Goal: Information Seeking & Learning: Learn about a topic

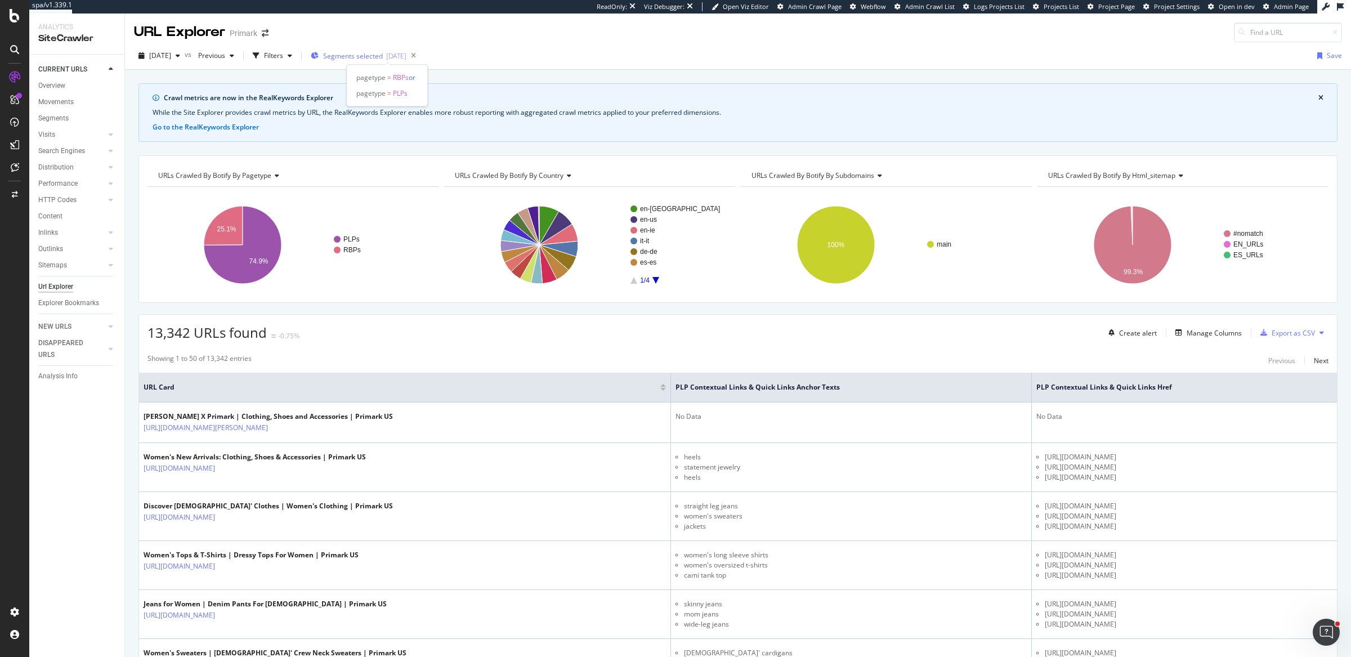
click at [383, 53] on span "Segments selected" at bounding box center [353, 56] width 60 height 10
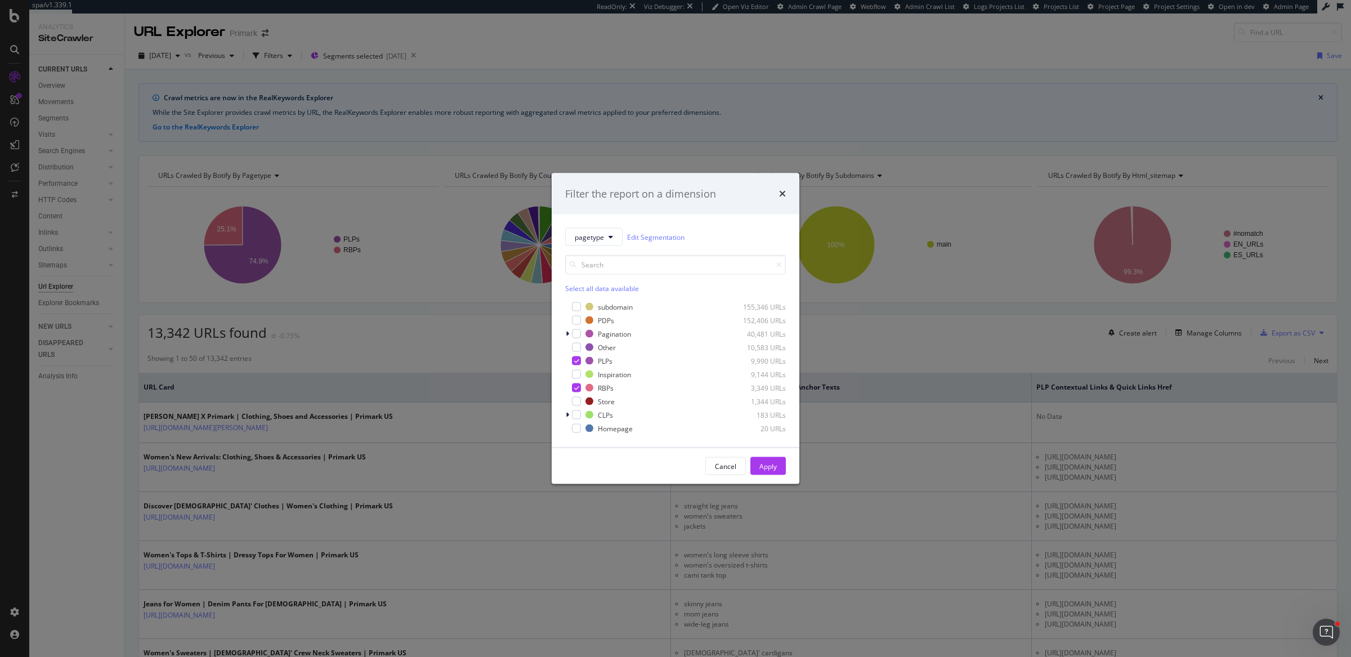
click at [884, 342] on div "Filter the report on a dimension pagetype Edit Segmentation Select all data ava…" at bounding box center [675, 328] width 1351 height 657
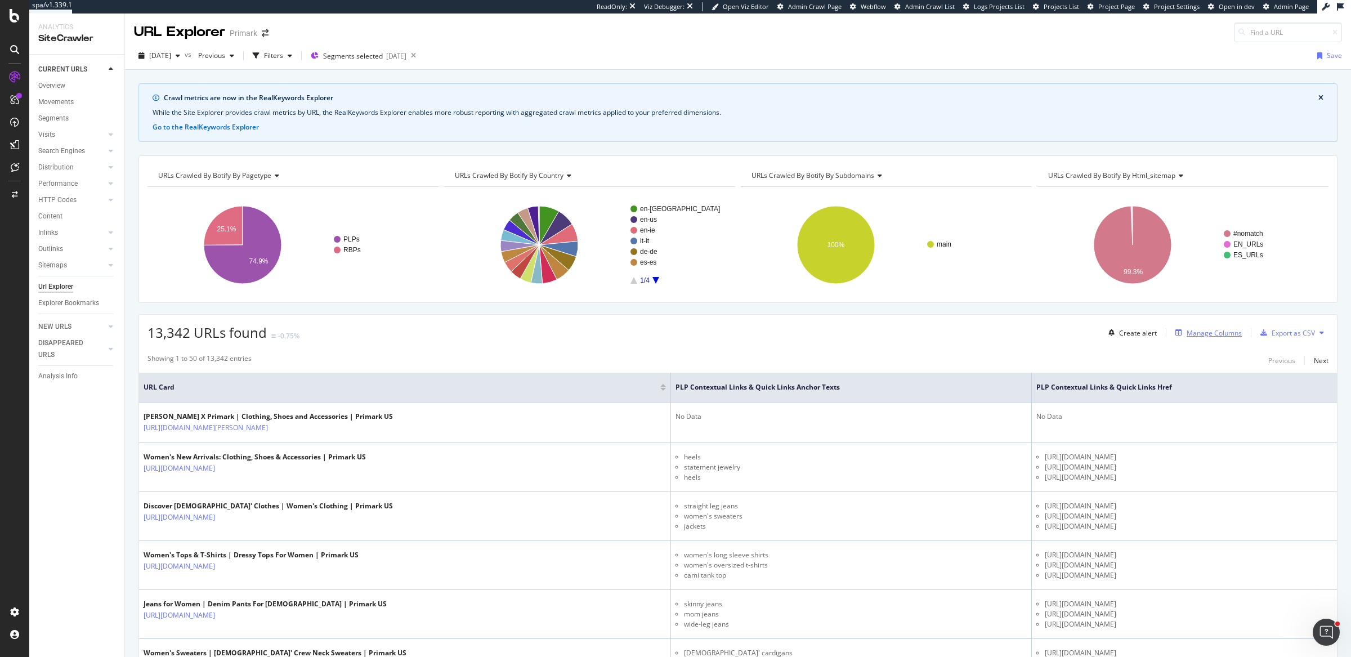
click at [1013, 332] on div "Manage Columns" at bounding box center [1214, 333] width 55 height 10
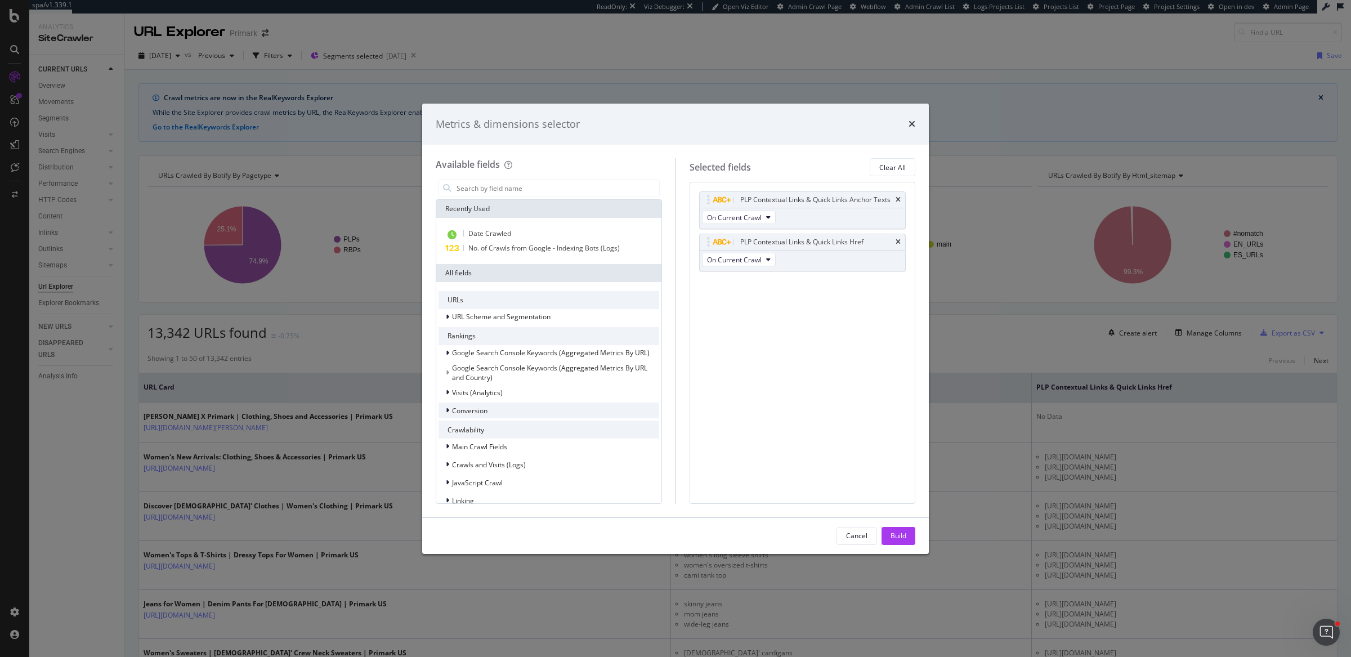
scroll to position [194, 0]
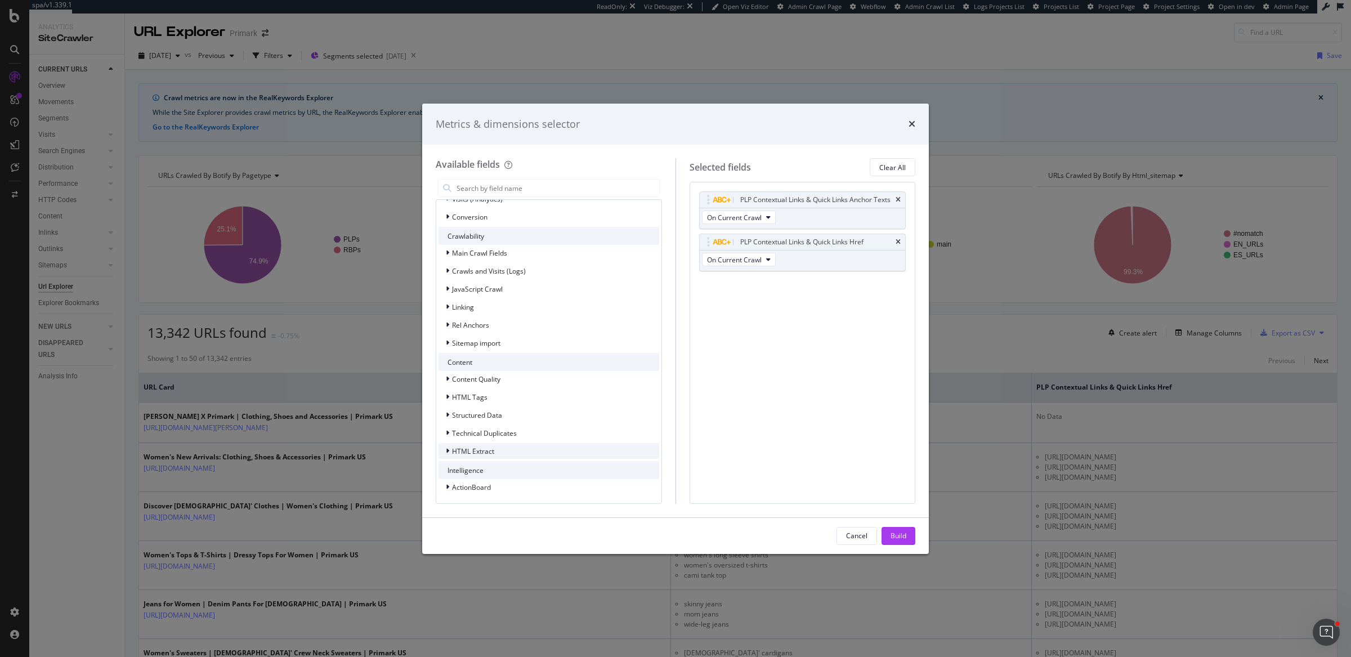
click at [460, 448] on span "HTML Extract" at bounding box center [473, 452] width 42 height 10
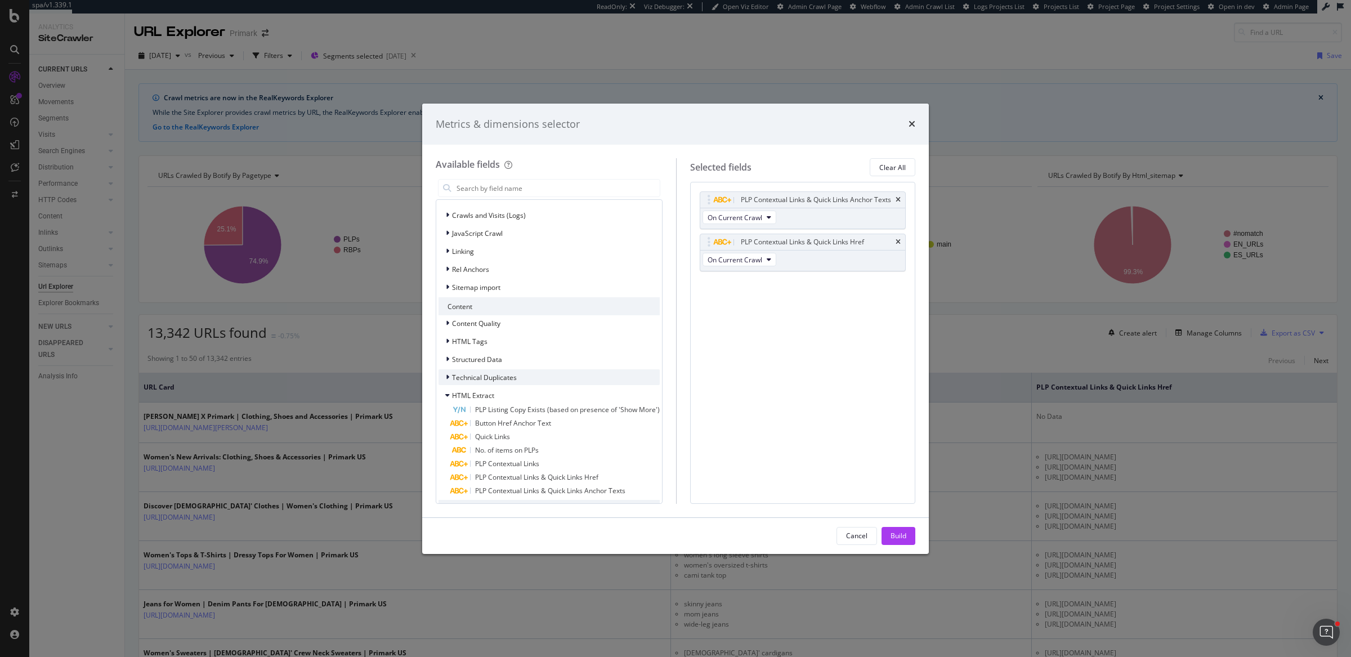
scroll to position [288, 0]
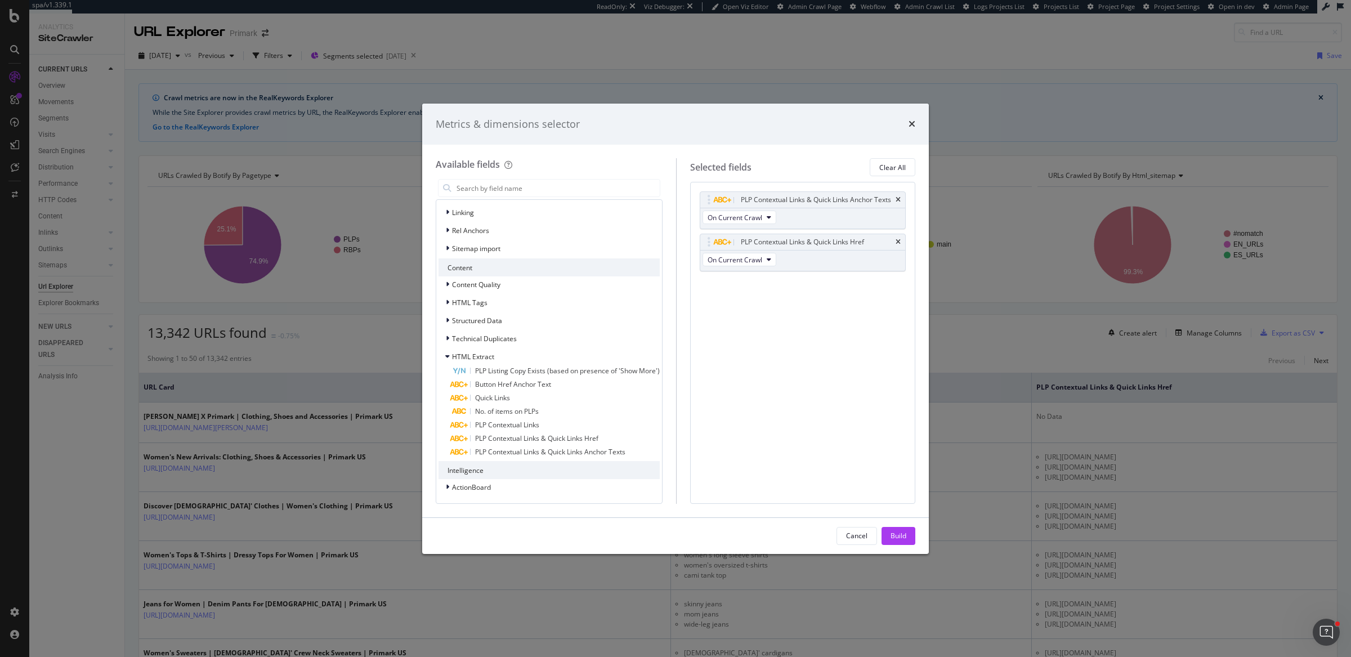
click at [1013, 339] on div "Metrics & dimensions selector Available fields Recently Used Date Crawled No. o…" at bounding box center [675, 328] width 1351 height 657
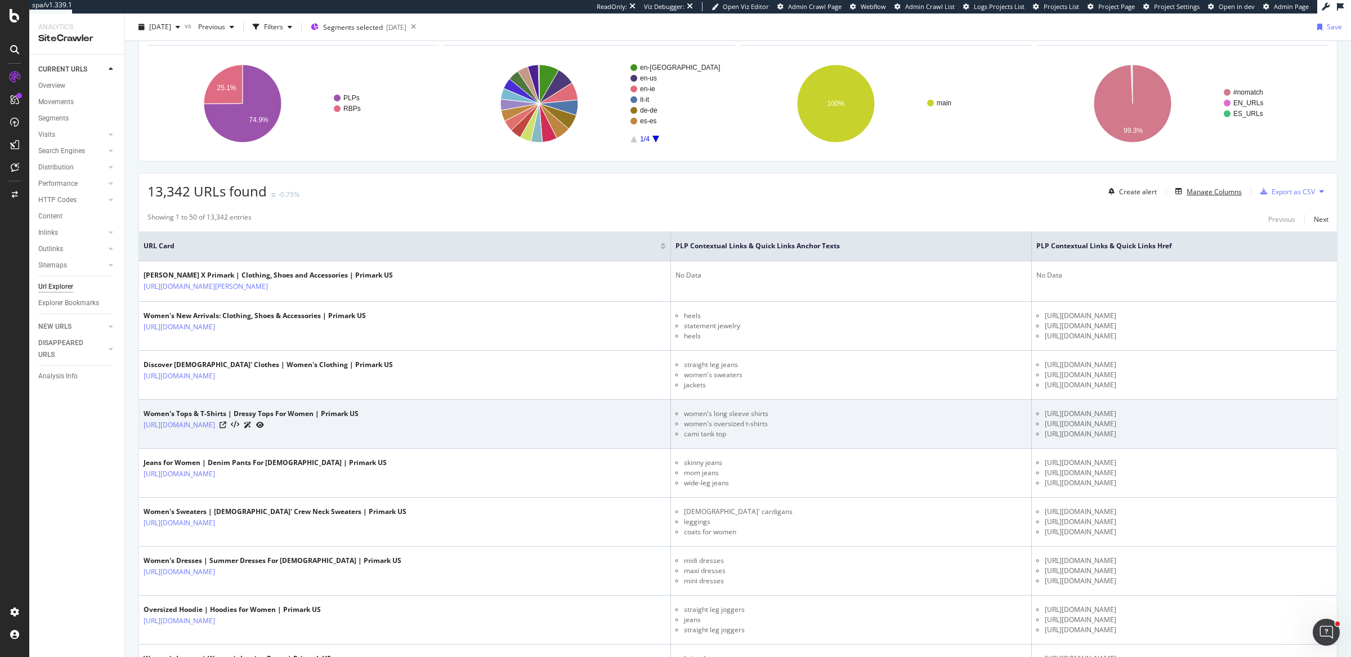
scroll to position [144, 0]
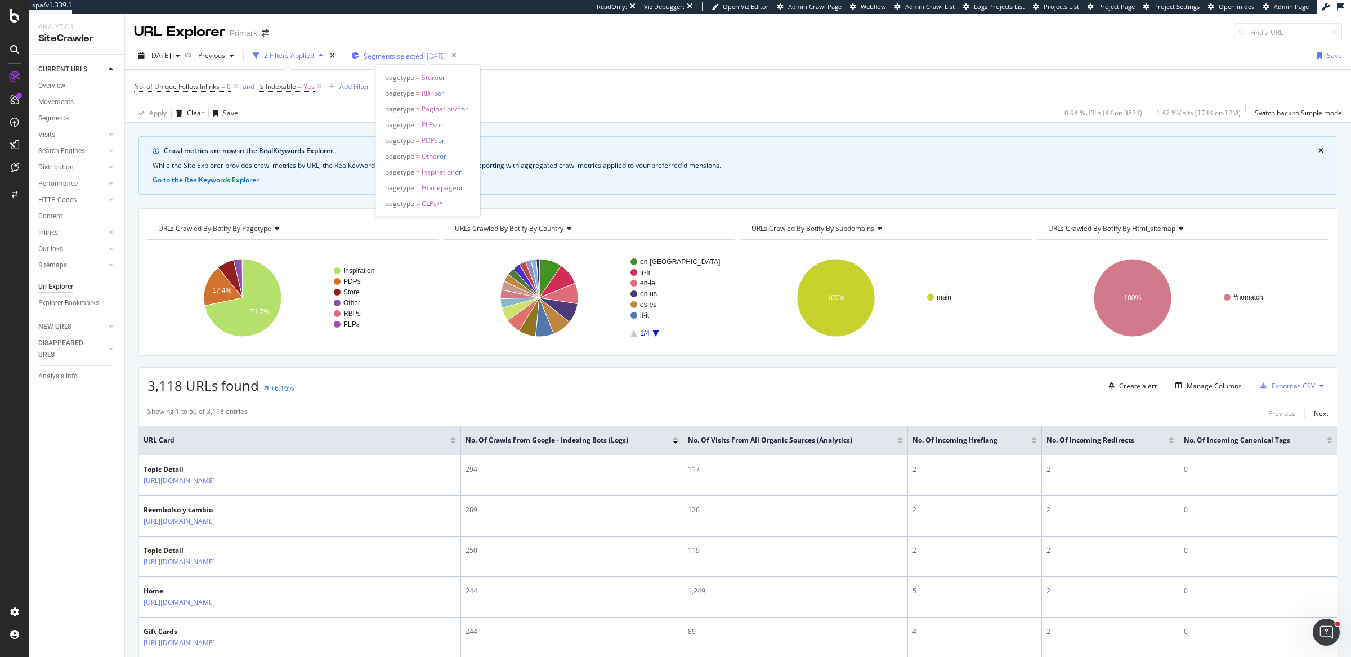
click at [417, 53] on span "Segments selected" at bounding box center [394, 56] width 60 height 10
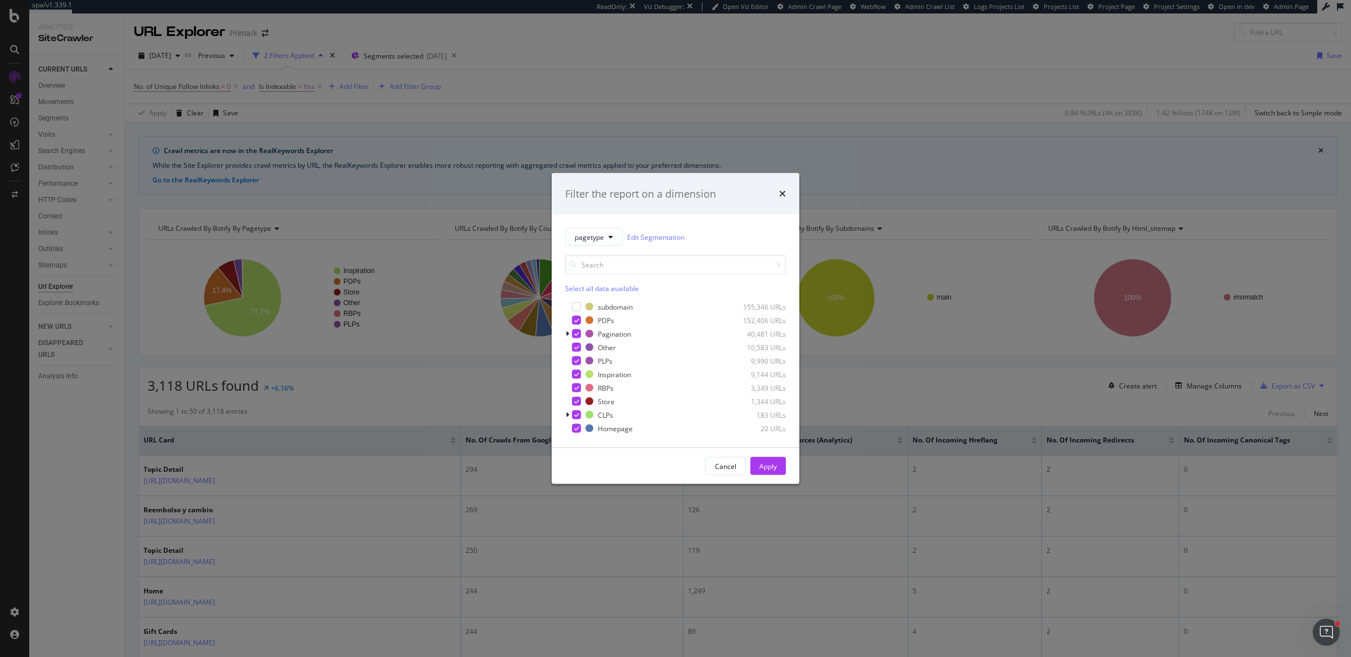
click at [601, 286] on div "Select all data available" at bounding box center [675, 289] width 221 height 10
click at [584, 287] on div "Unselect all data available" at bounding box center [675, 289] width 221 height 10
click at [574, 361] on div "modal" at bounding box center [576, 360] width 9 height 9
click at [579, 372] on div "modal" at bounding box center [576, 374] width 9 height 9
click at [769, 463] on div "Apply" at bounding box center [768, 466] width 17 height 10
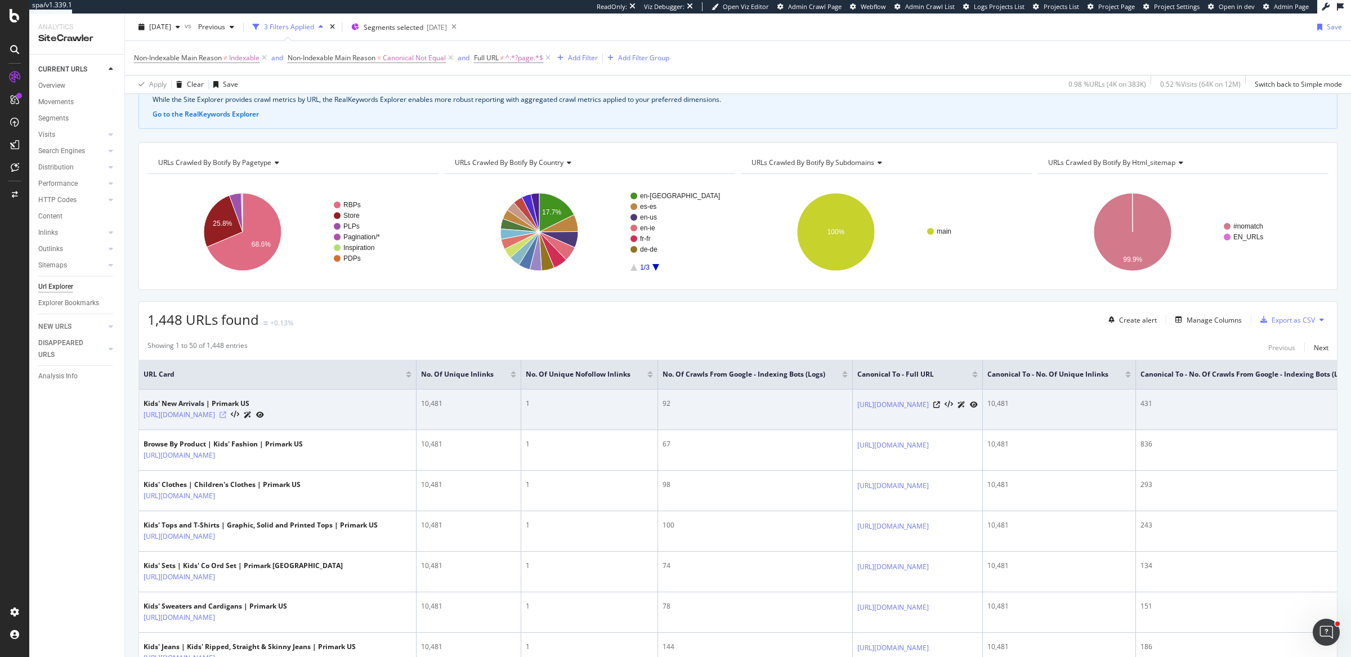
click at [226, 412] on icon at bounding box center [223, 415] width 7 height 7
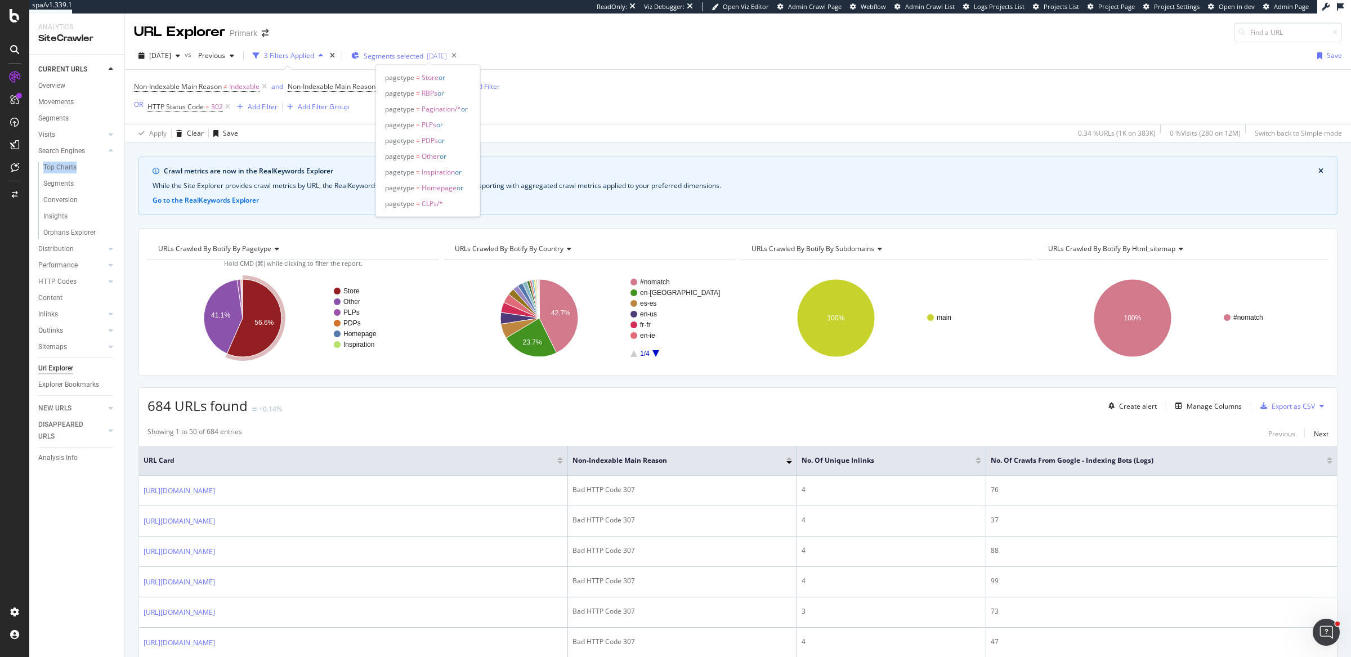
click at [416, 51] on span "Segments selected" at bounding box center [394, 56] width 60 height 10
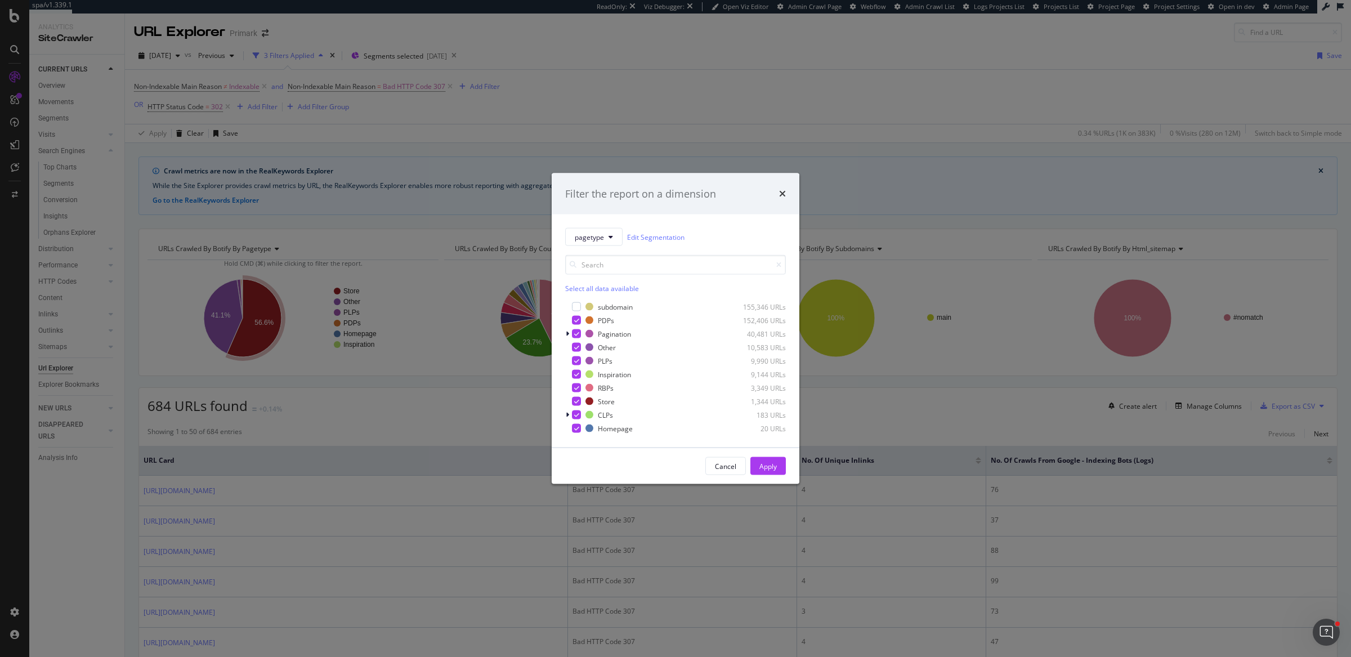
click at [812, 131] on div "Filter the report on a dimension pagetype Edit Segmentation Select all data ava…" at bounding box center [675, 328] width 1351 height 657
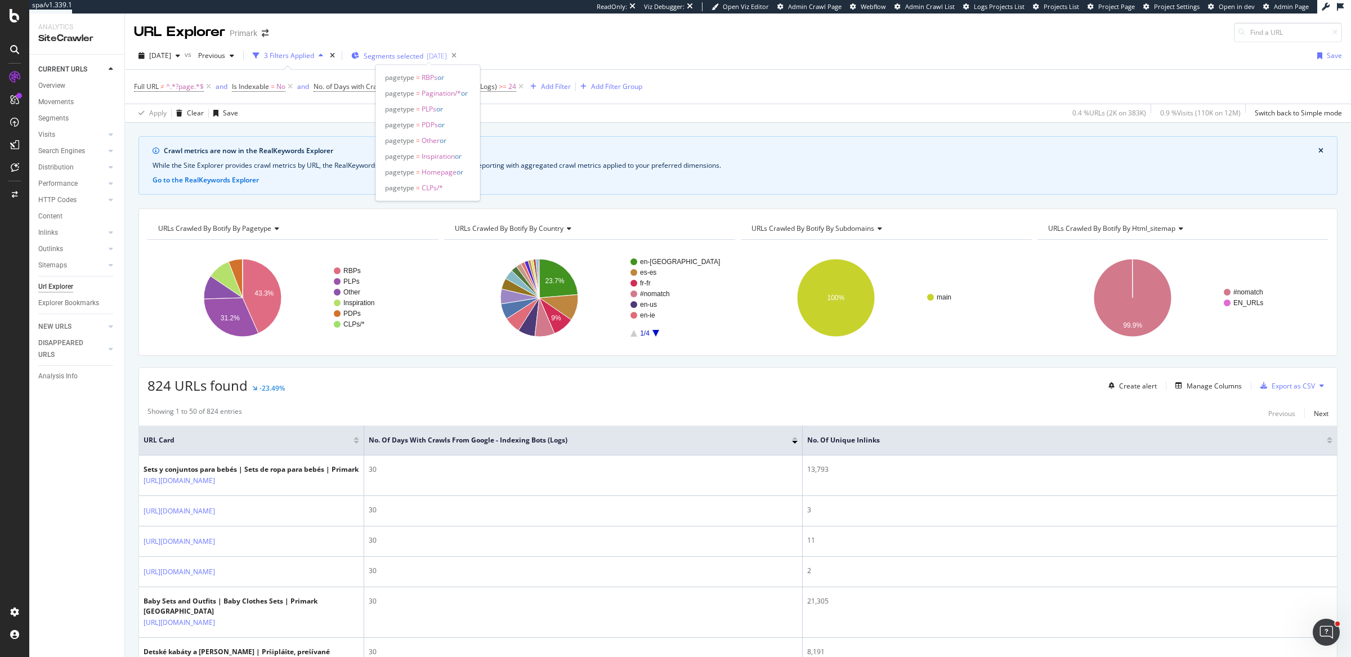
click at [423, 58] on span "Segments selected" at bounding box center [394, 56] width 60 height 10
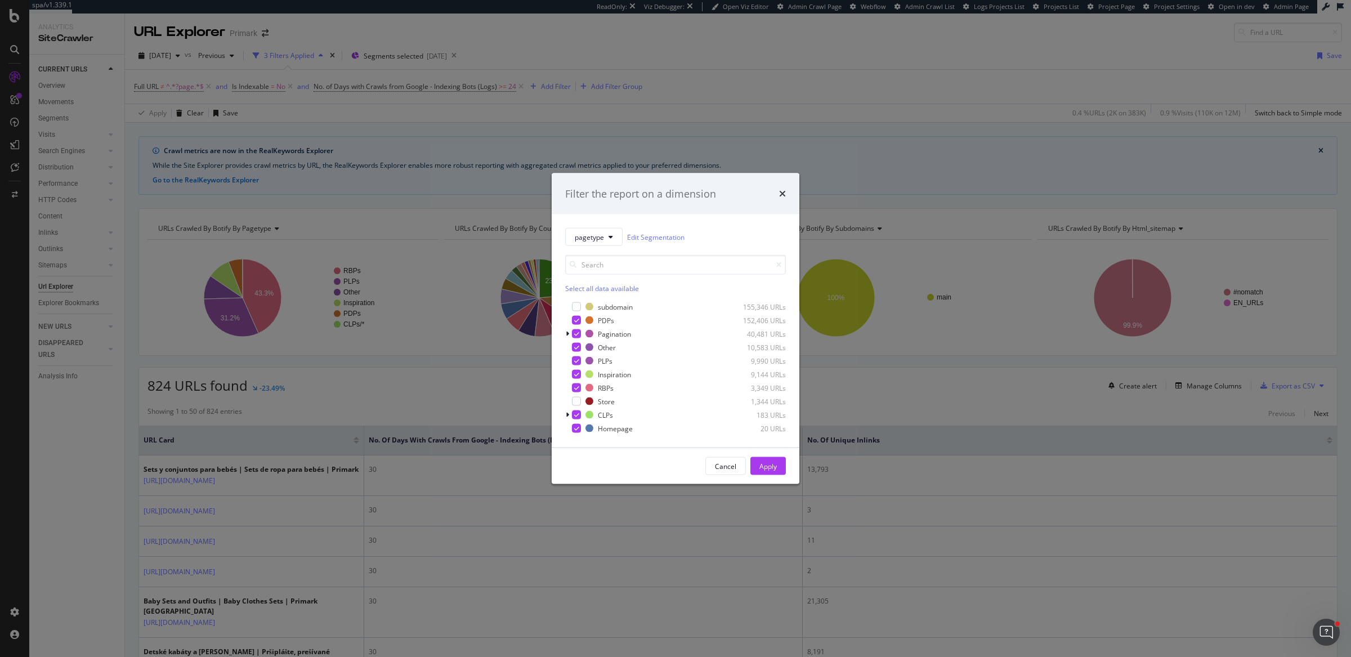
click at [793, 25] on div "Filter the report on a dimension pagetype Edit Segmentation Select all data ava…" at bounding box center [675, 328] width 1351 height 657
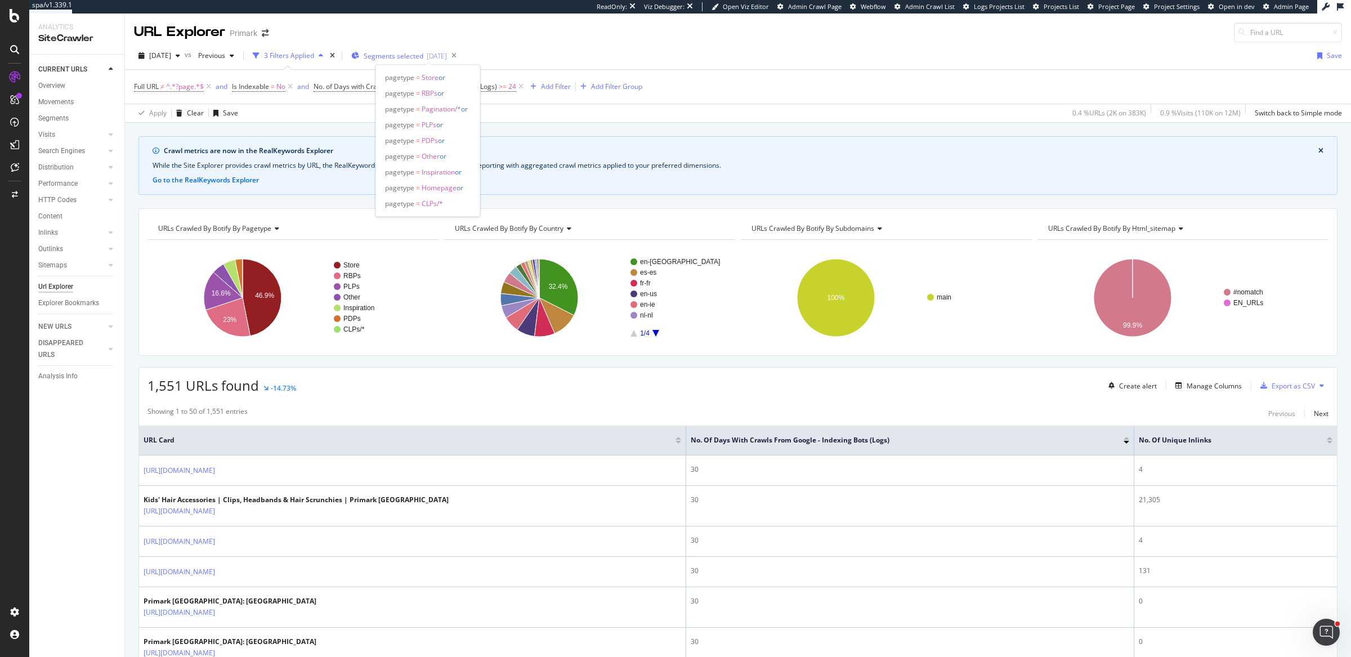
click at [447, 56] on div "[DATE]" at bounding box center [437, 56] width 20 height 10
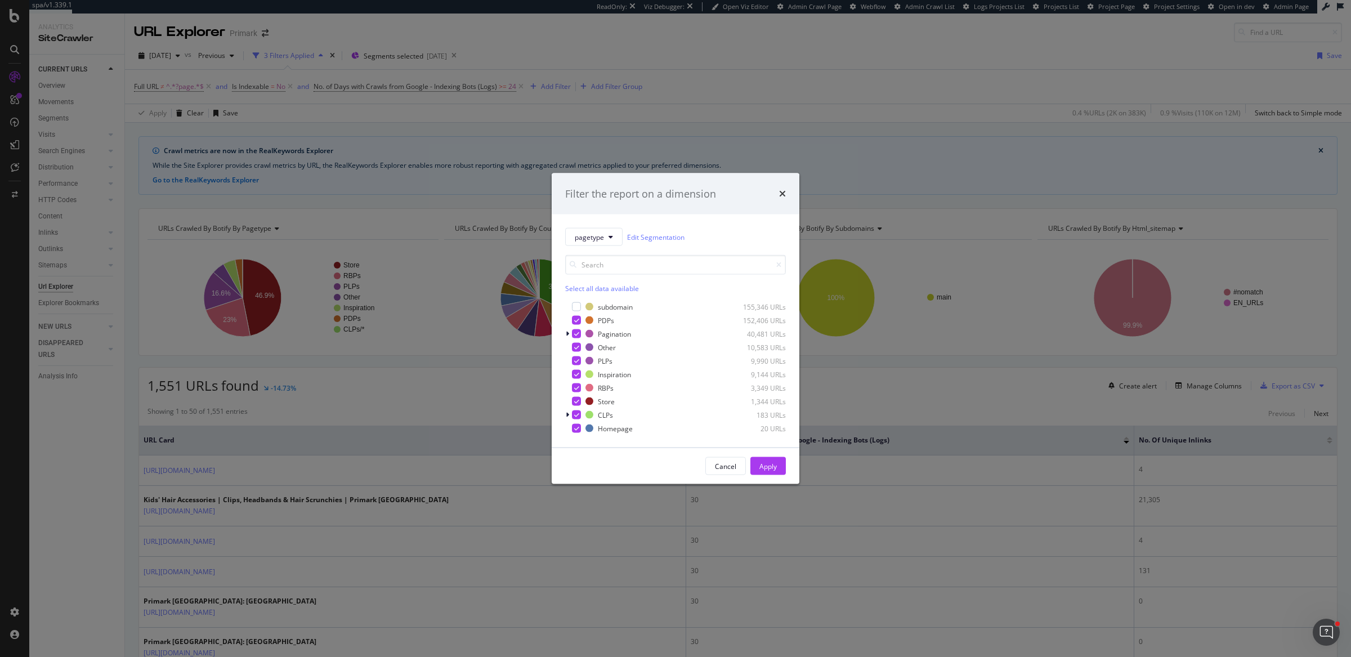
click at [891, 36] on div "Filter the report on a dimension pagetype Edit Segmentation Select all data ava…" at bounding box center [675, 328] width 1351 height 657
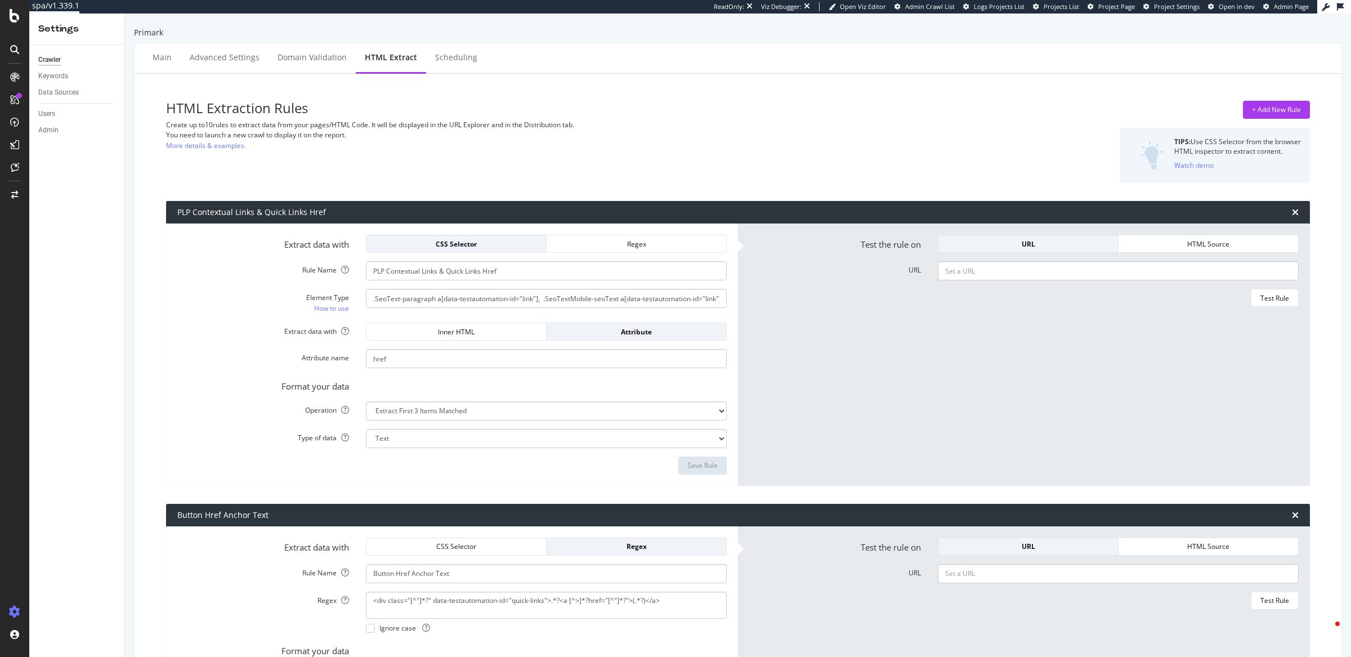
select select "list"
select select "exist"
select select "list"
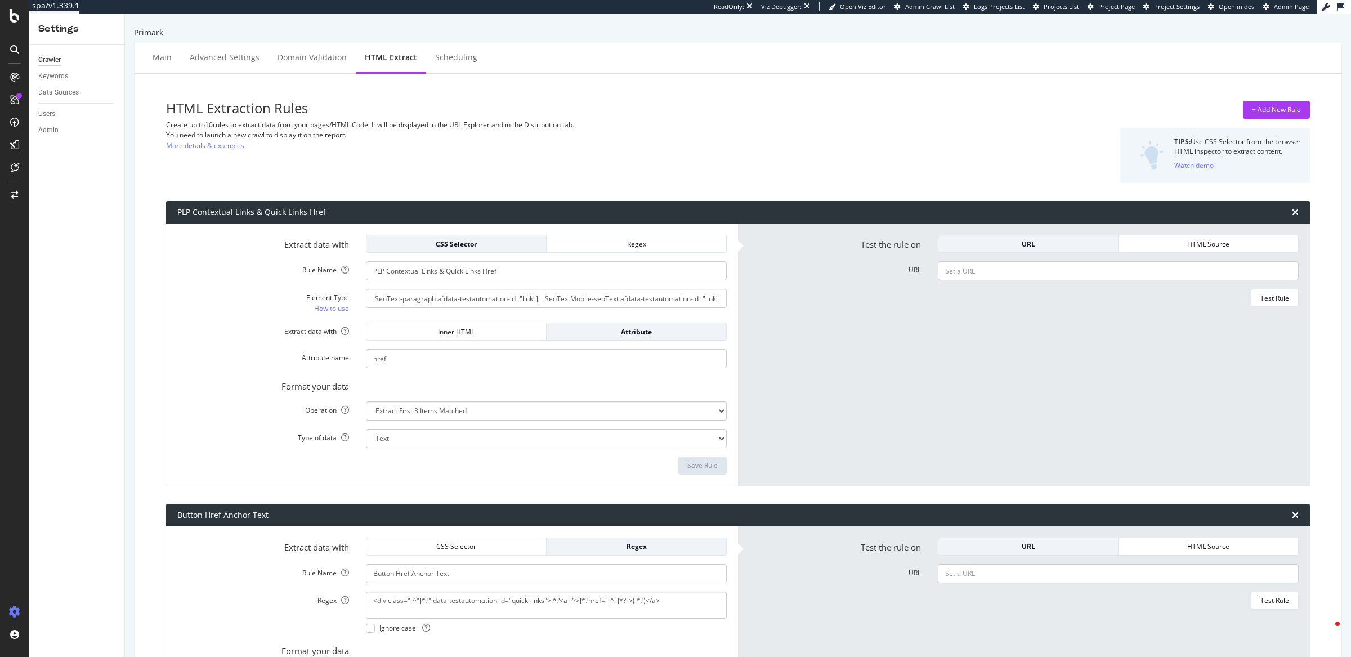
select select "list"
click at [568, 166] on div "HTML Extraction Rules Create up to 10 rules to extract data from your pages/HTM…" at bounding box center [544, 142] width 757 height 82
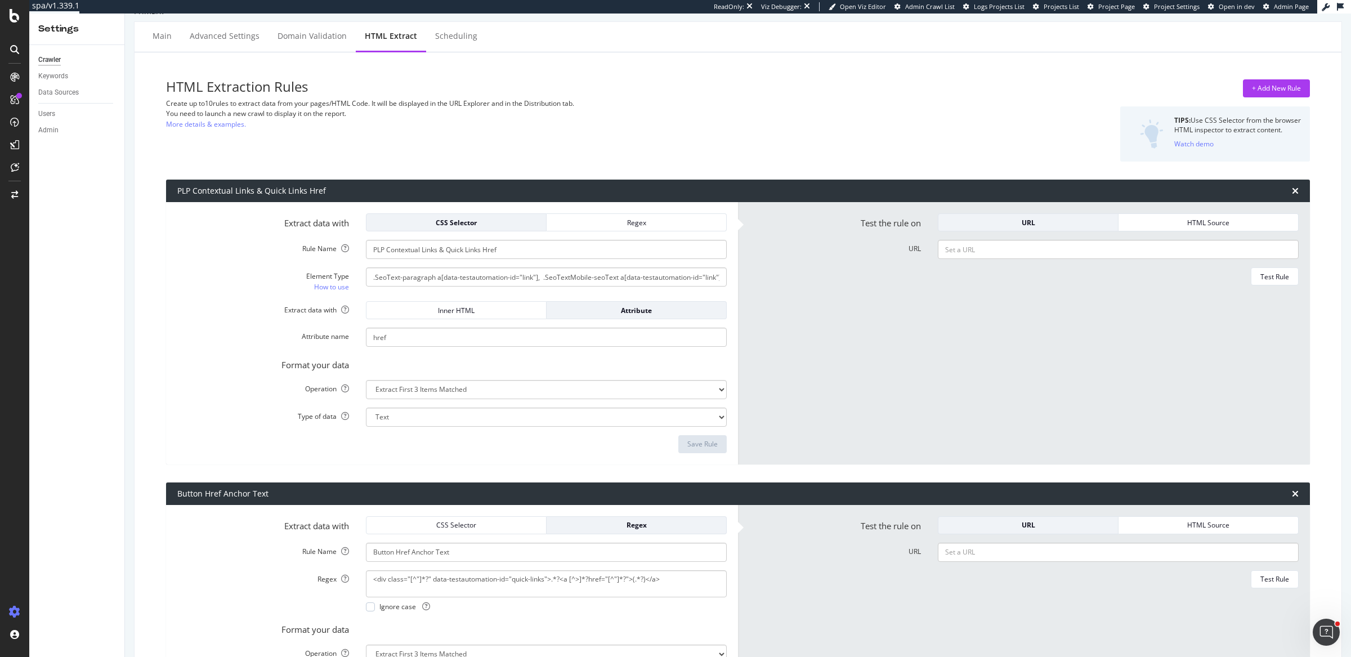
scroll to position [24, 0]
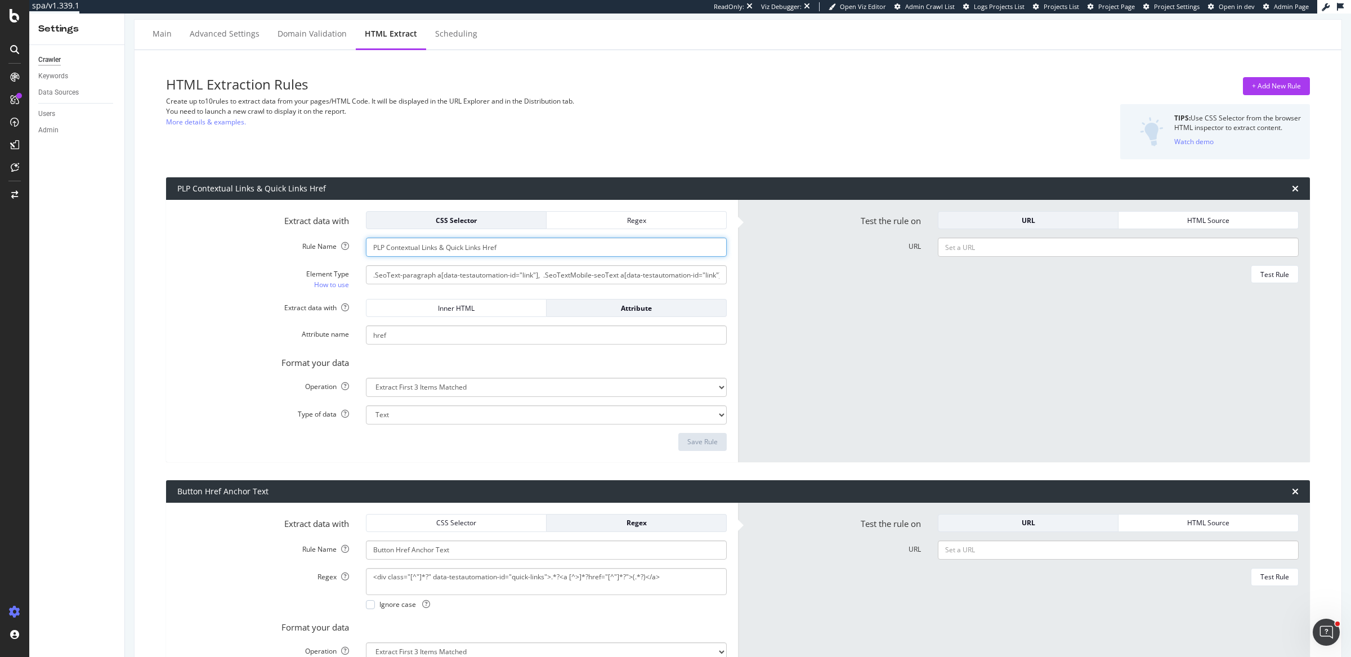
drag, startPoint x: 372, startPoint y: 248, endPoint x: 557, endPoint y: 254, distance: 185.4
click at [557, 254] on input "PLP Contextual Links & Quick Links Href" at bounding box center [546, 247] width 361 height 19
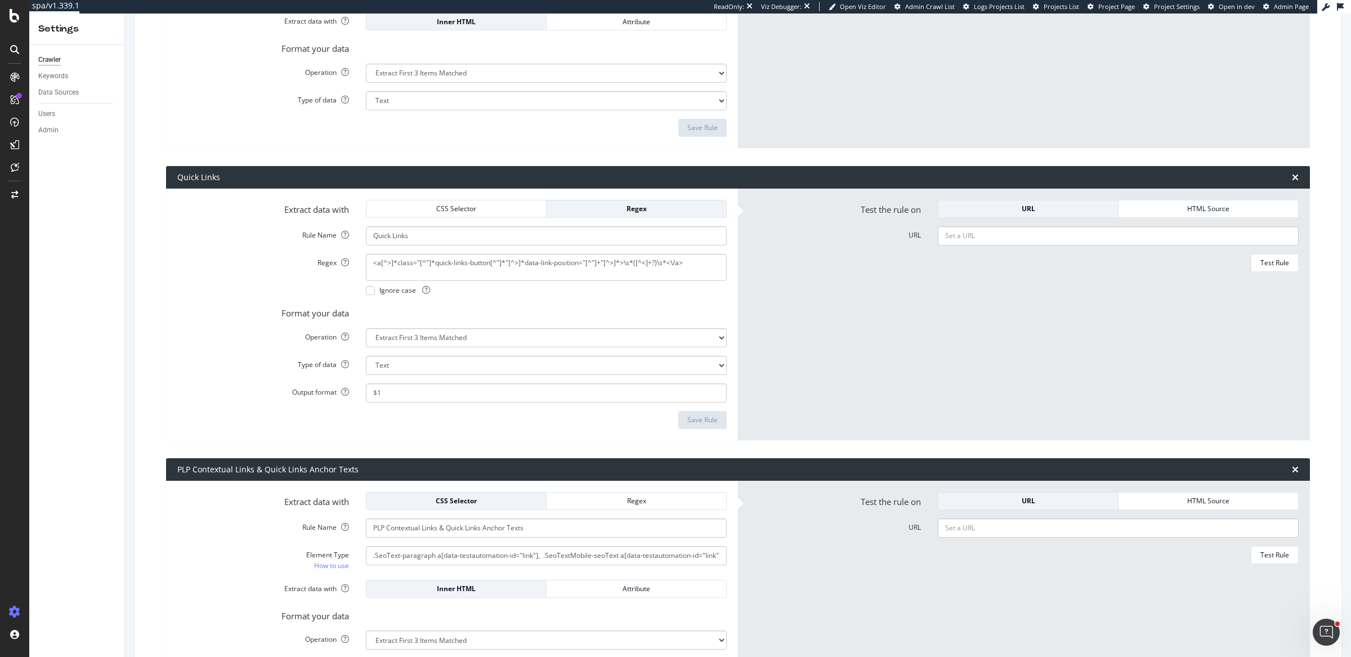
scroll to position [1577, 0]
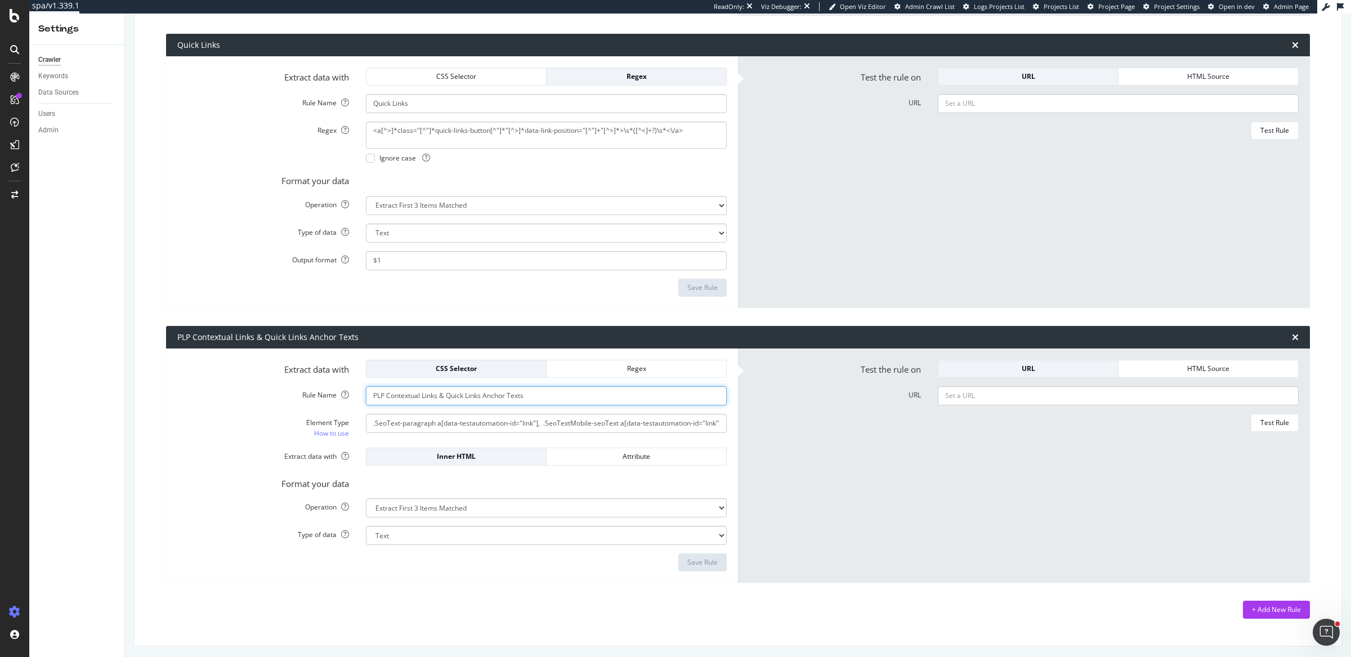
drag, startPoint x: 372, startPoint y: 395, endPoint x: 580, endPoint y: 391, distance: 207.8
click at [577, 393] on input "PLP Contextual Links & Quick Links Anchor Texts" at bounding box center [546, 395] width 361 height 19
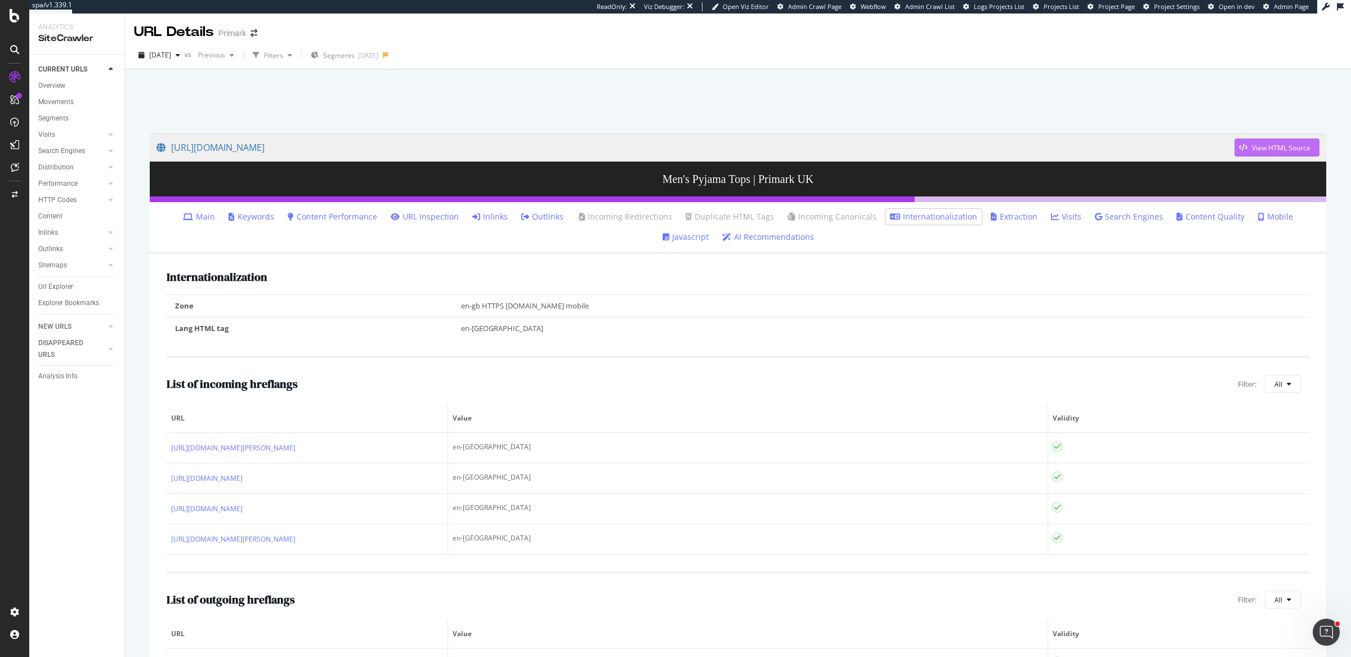
click at [1273, 146] on div "View HTML Source" at bounding box center [1281, 148] width 59 height 10
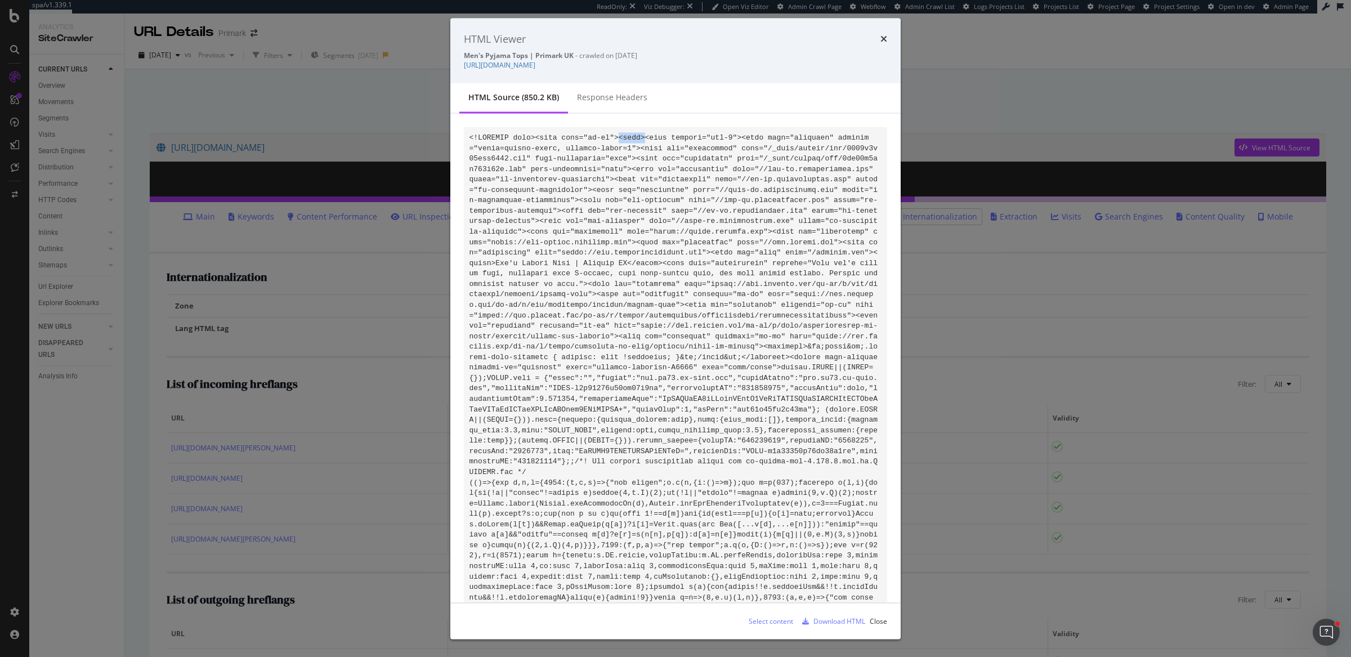
drag, startPoint x: 618, startPoint y: 139, endPoint x: 646, endPoint y: 141, distance: 28.3
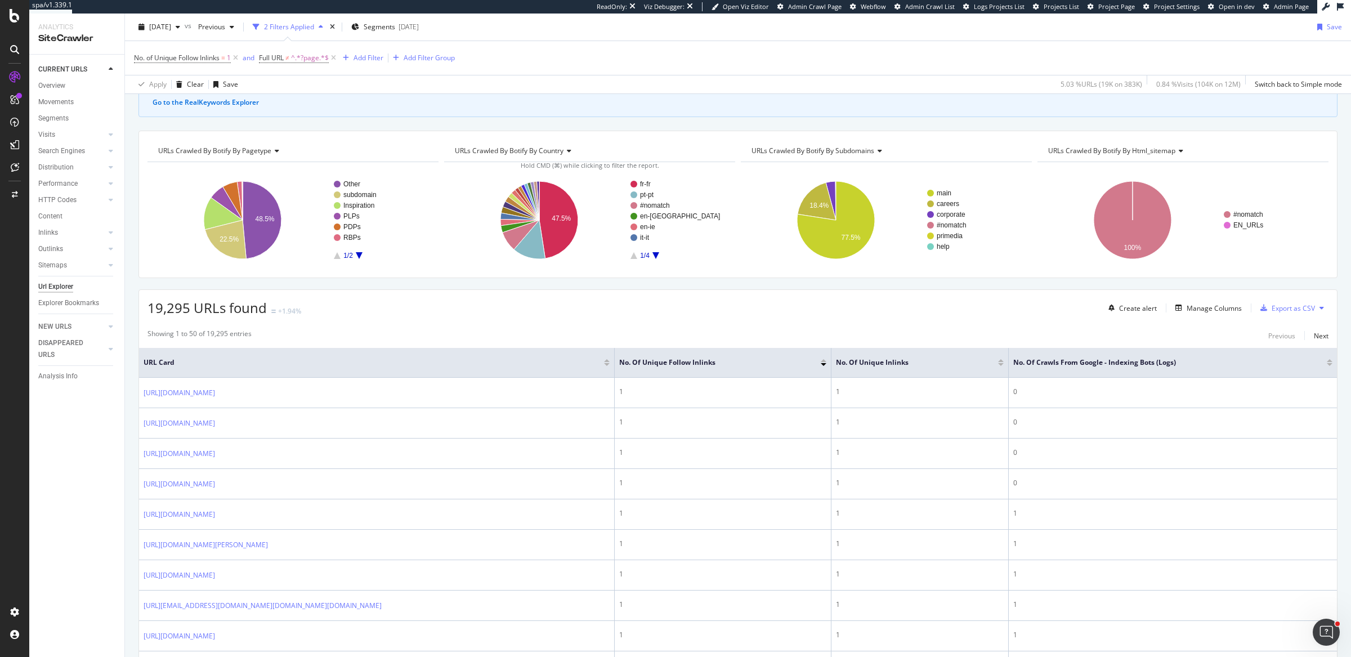
scroll to position [78, 0]
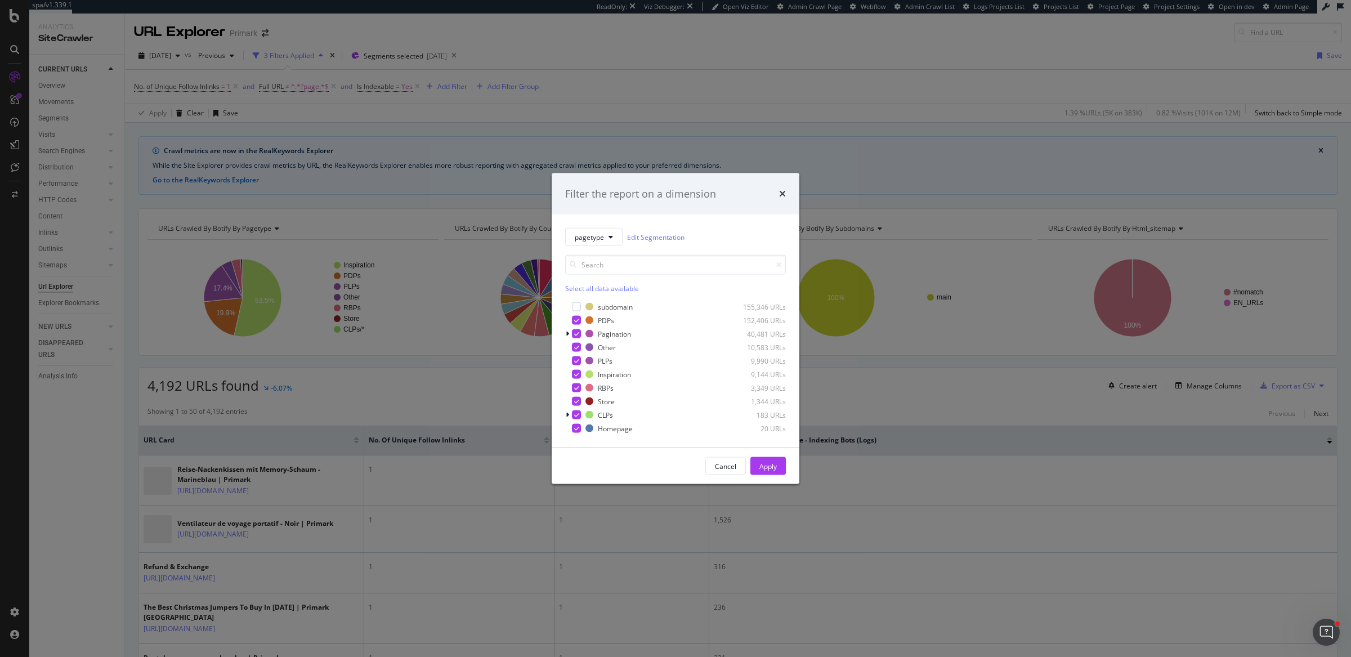
click at [739, 102] on div "Filter the report on a dimension pagetype Edit Segmentation Select all data ava…" at bounding box center [675, 328] width 1351 height 657
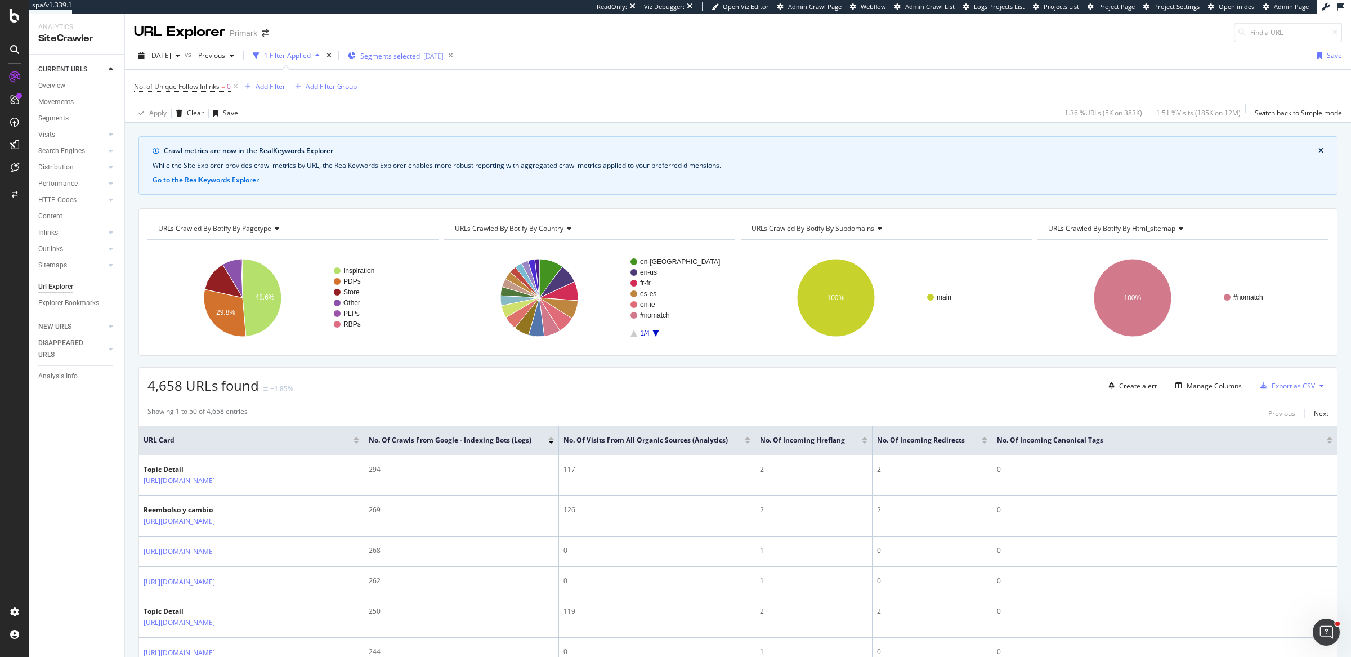
click at [444, 50] on div "Segments selected 2025-09-16" at bounding box center [396, 55] width 96 height 17
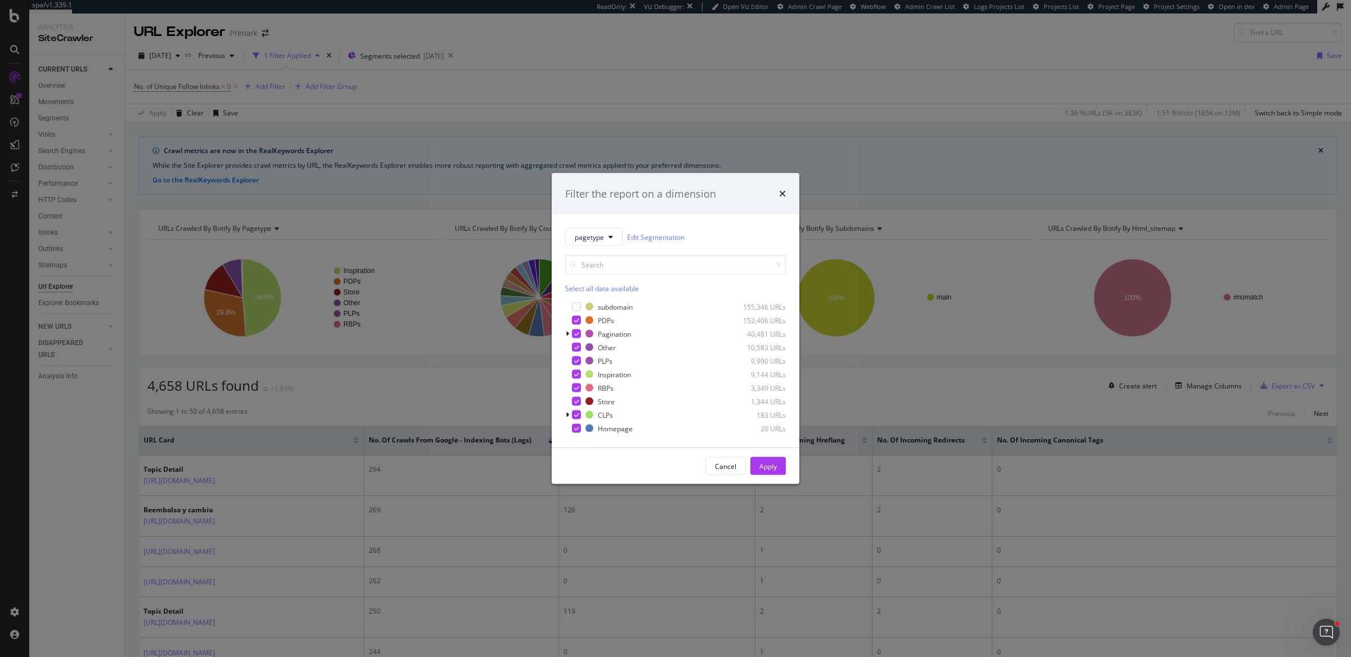
click at [736, 110] on div "Filter the report on a dimension pagetype Edit Segmentation Select all data ava…" at bounding box center [675, 328] width 1351 height 657
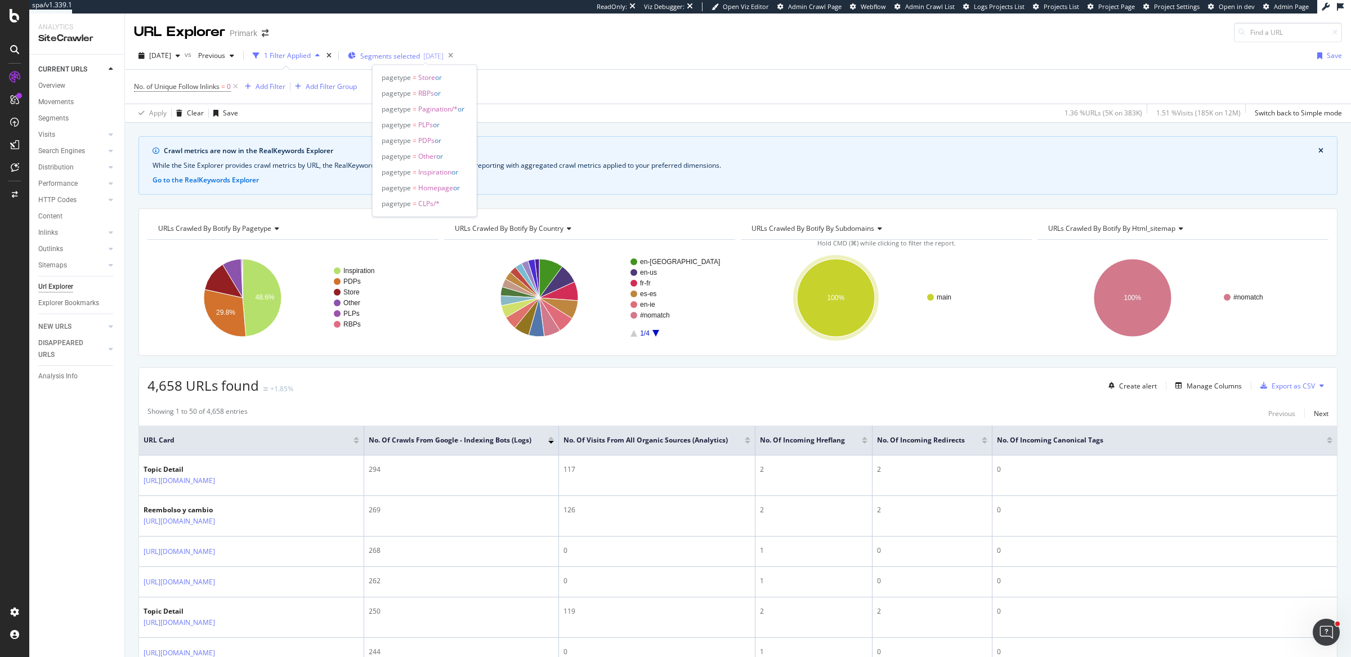
click at [444, 51] on div "[DATE]" at bounding box center [433, 56] width 20 height 10
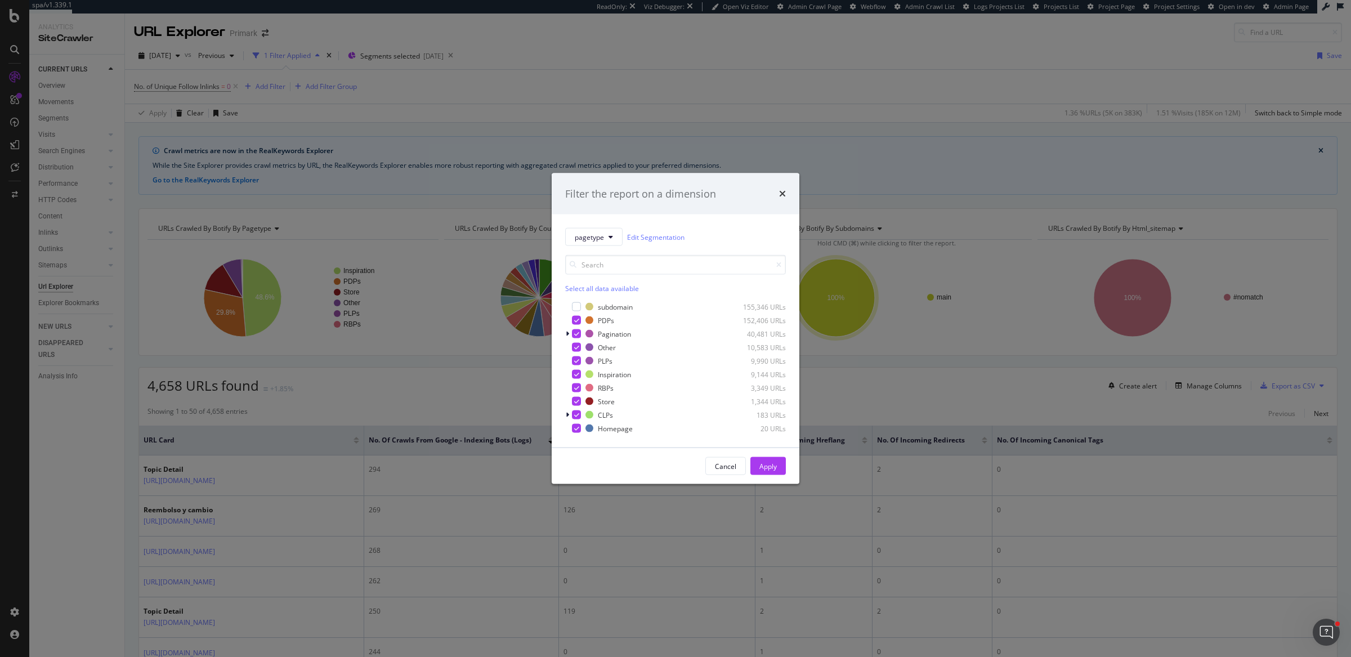
click at [616, 288] on div "Select all data available" at bounding box center [675, 289] width 221 height 10
click at [616, 288] on div "Unselect all data available" at bounding box center [675, 289] width 221 height 10
click at [577, 360] on div "modal" at bounding box center [576, 360] width 9 height 9
click at [575, 373] on div "modal" at bounding box center [576, 374] width 9 height 9
click at [763, 468] on div "Apply" at bounding box center [768, 466] width 17 height 10
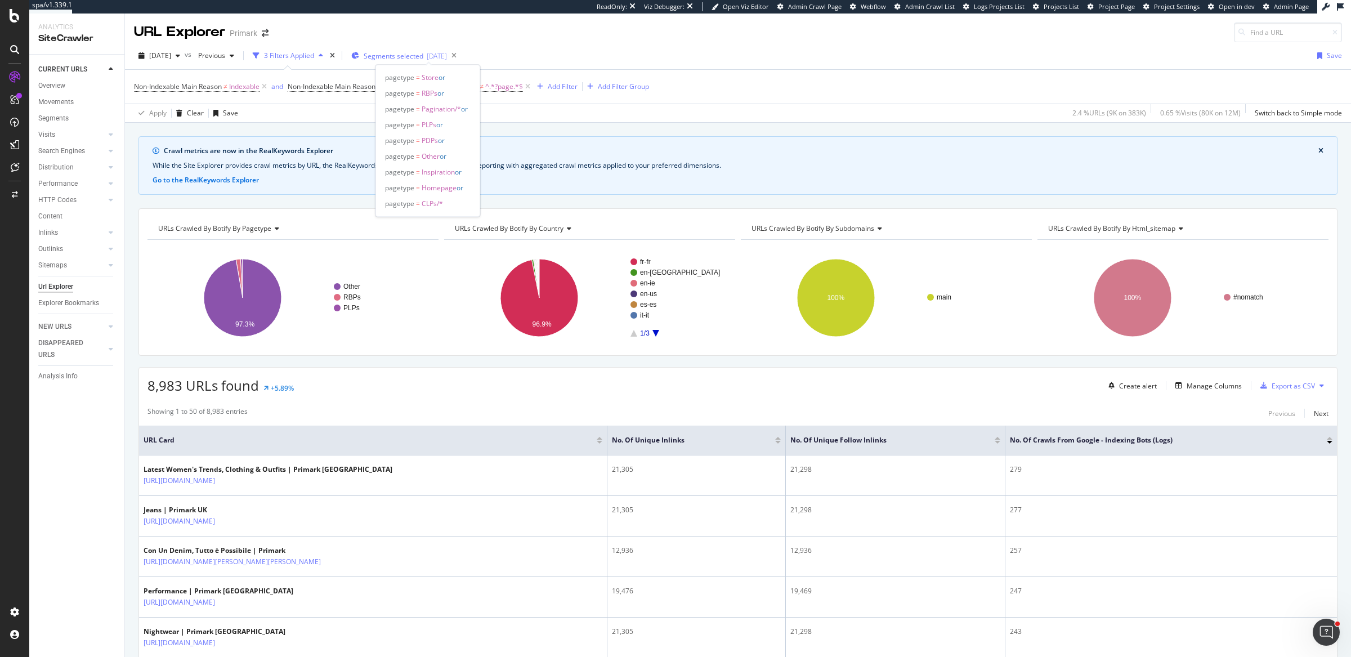
click at [423, 59] on span "Segments selected" at bounding box center [394, 56] width 60 height 10
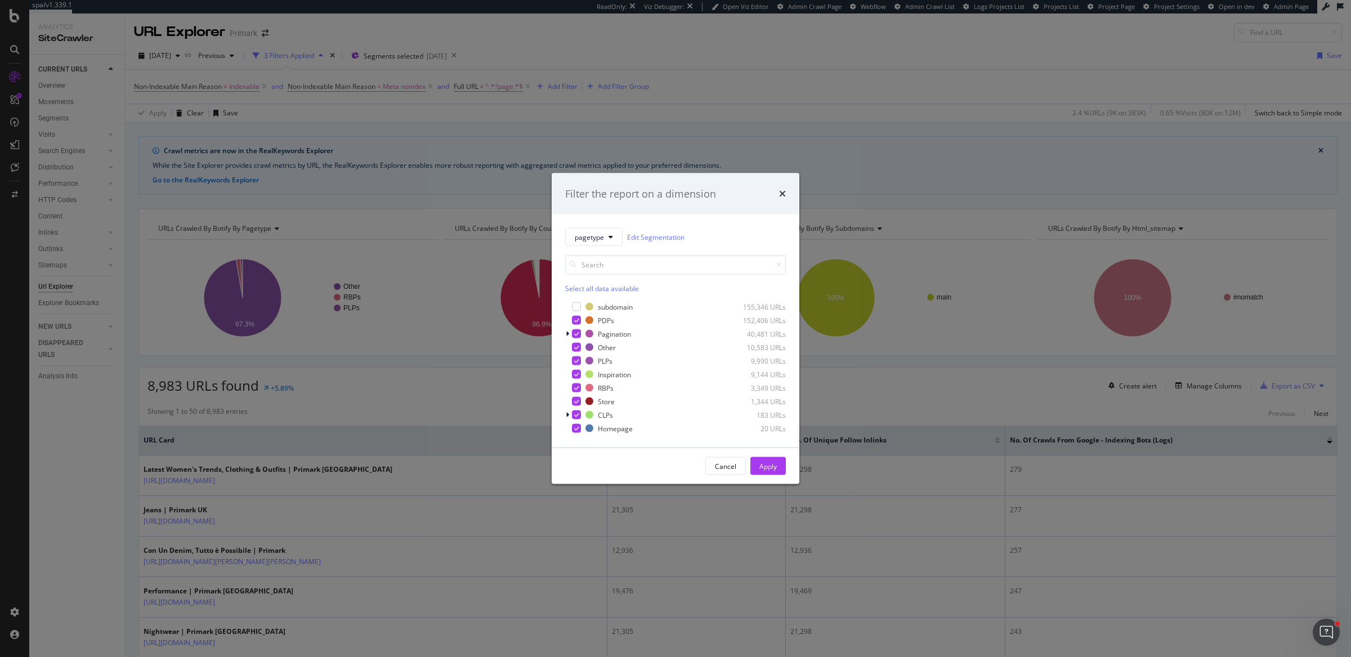
click at [673, 99] on div "Filter the report on a dimension pagetype Edit Segmentation Select all data ava…" at bounding box center [675, 328] width 1351 height 657
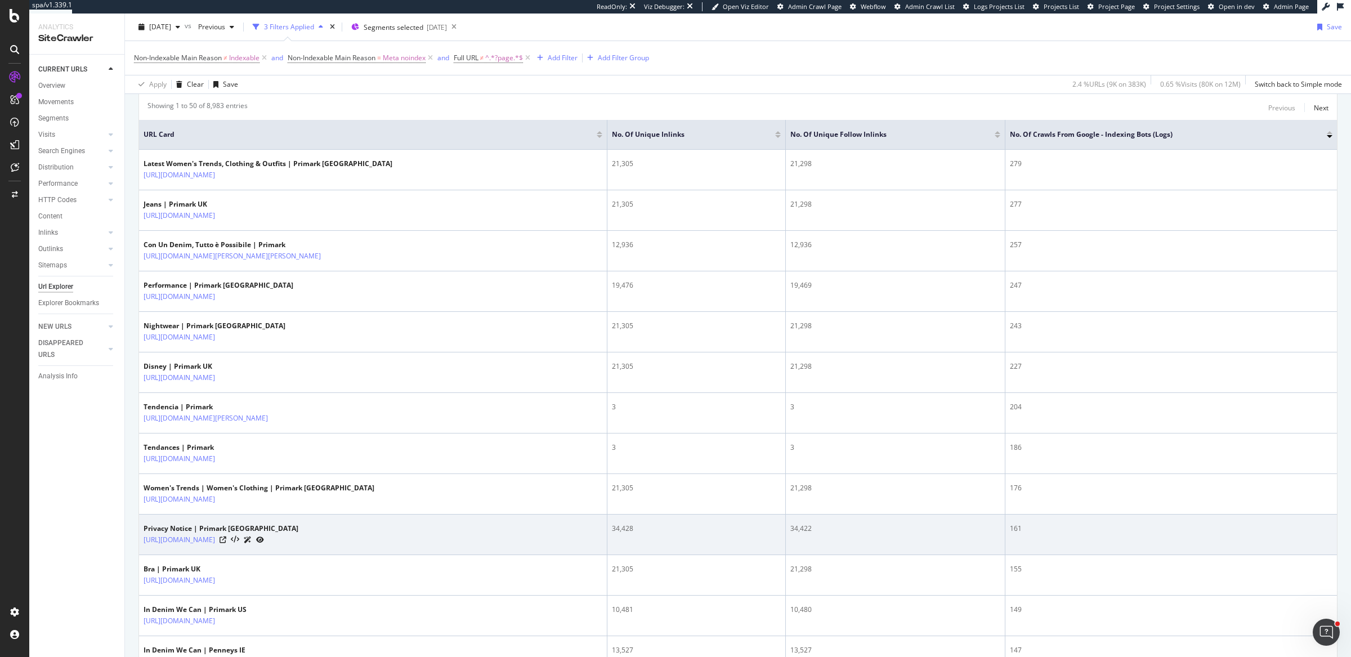
scroll to position [206, 0]
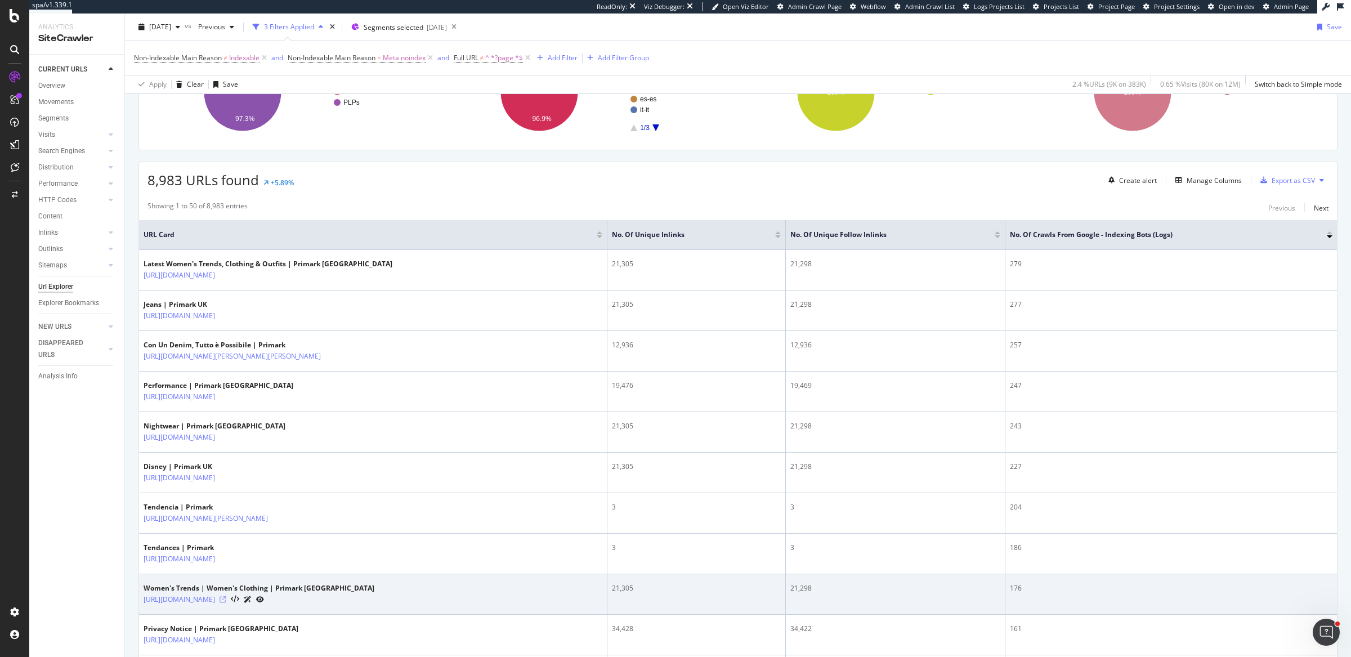
click at [226, 596] on icon at bounding box center [223, 599] width 7 height 7
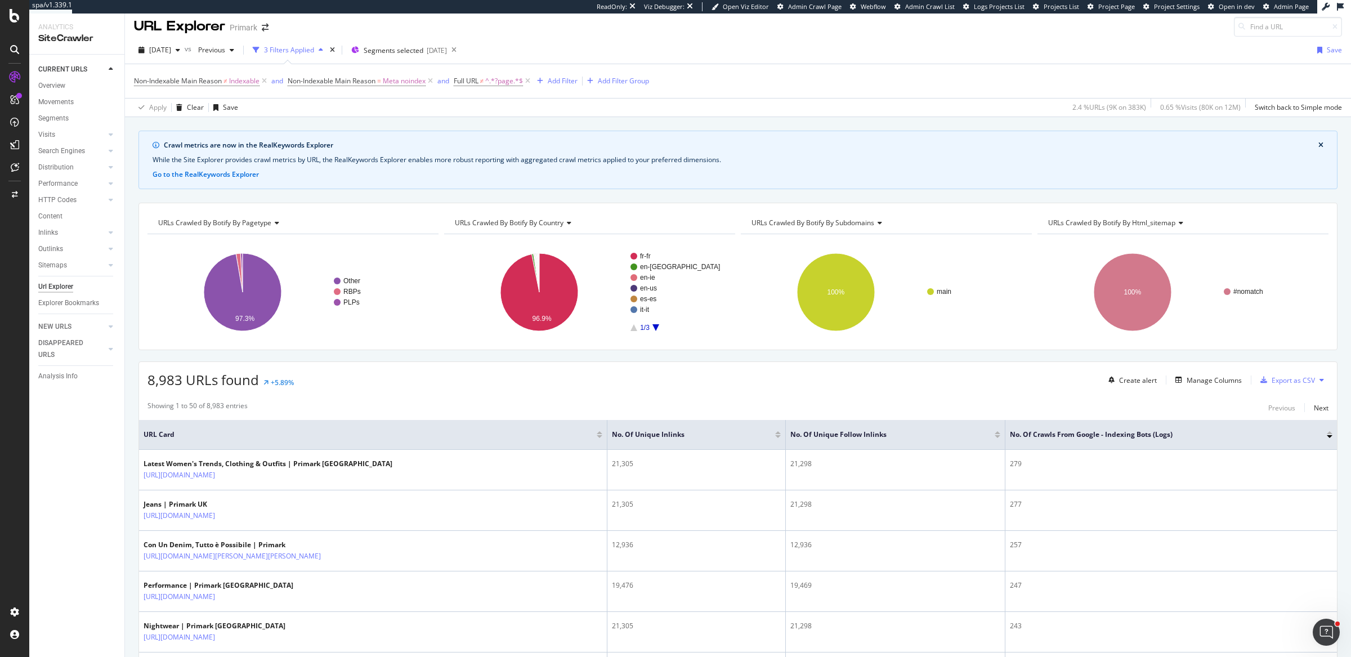
scroll to position [0, 0]
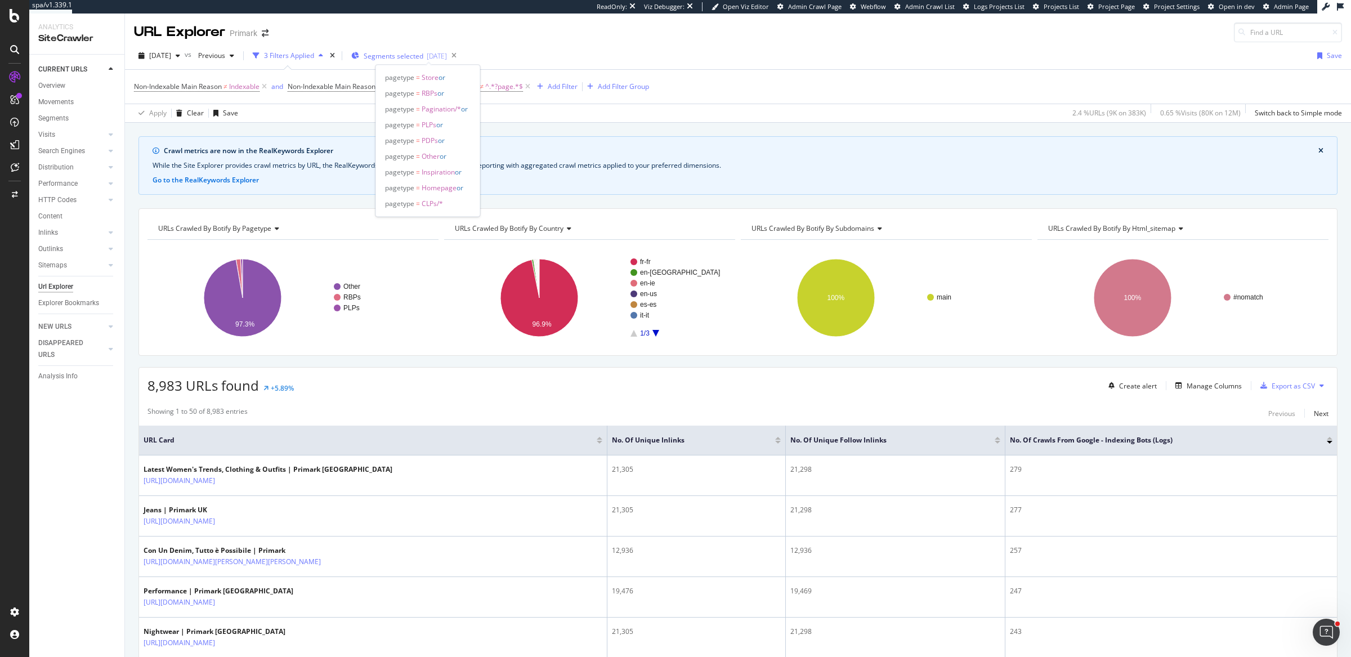
click at [423, 53] on span "Segments selected" at bounding box center [394, 56] width 60 height 10
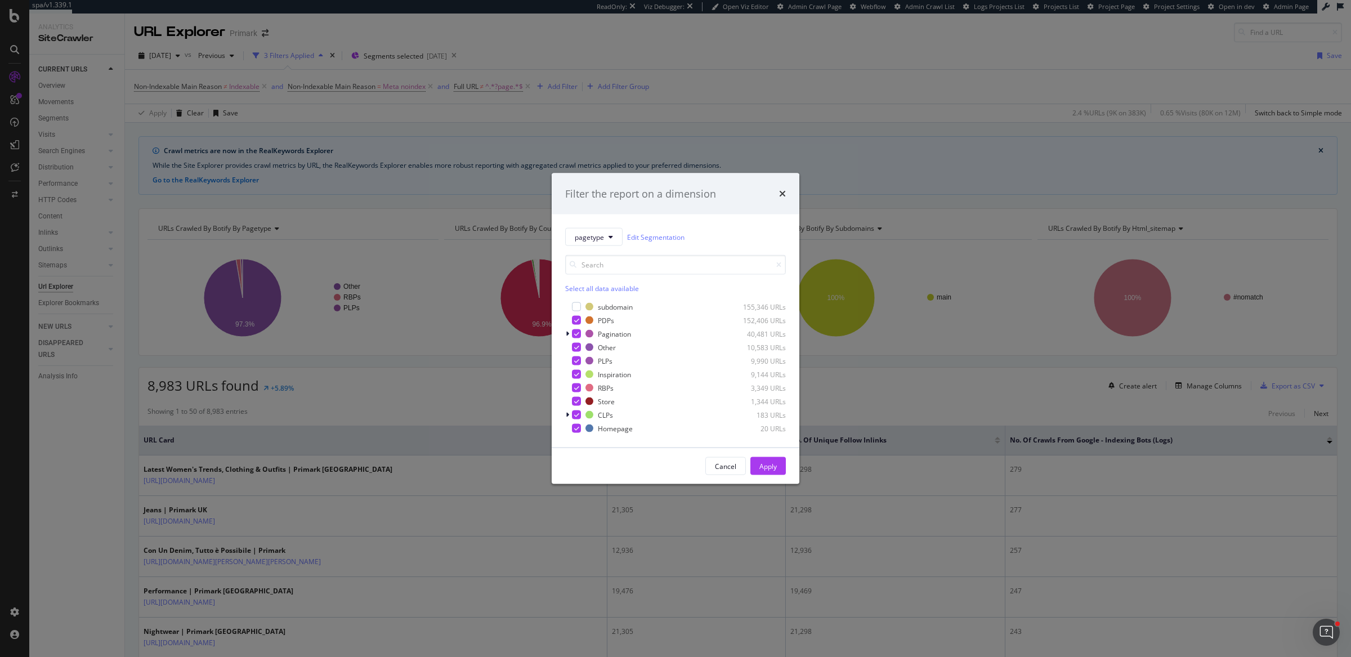
click at [661, 56] on div "Filter the report on a dimension pagetype Edit Segmentation Select all data ava…" at bounding box center [675, 328] width 1351 height 657
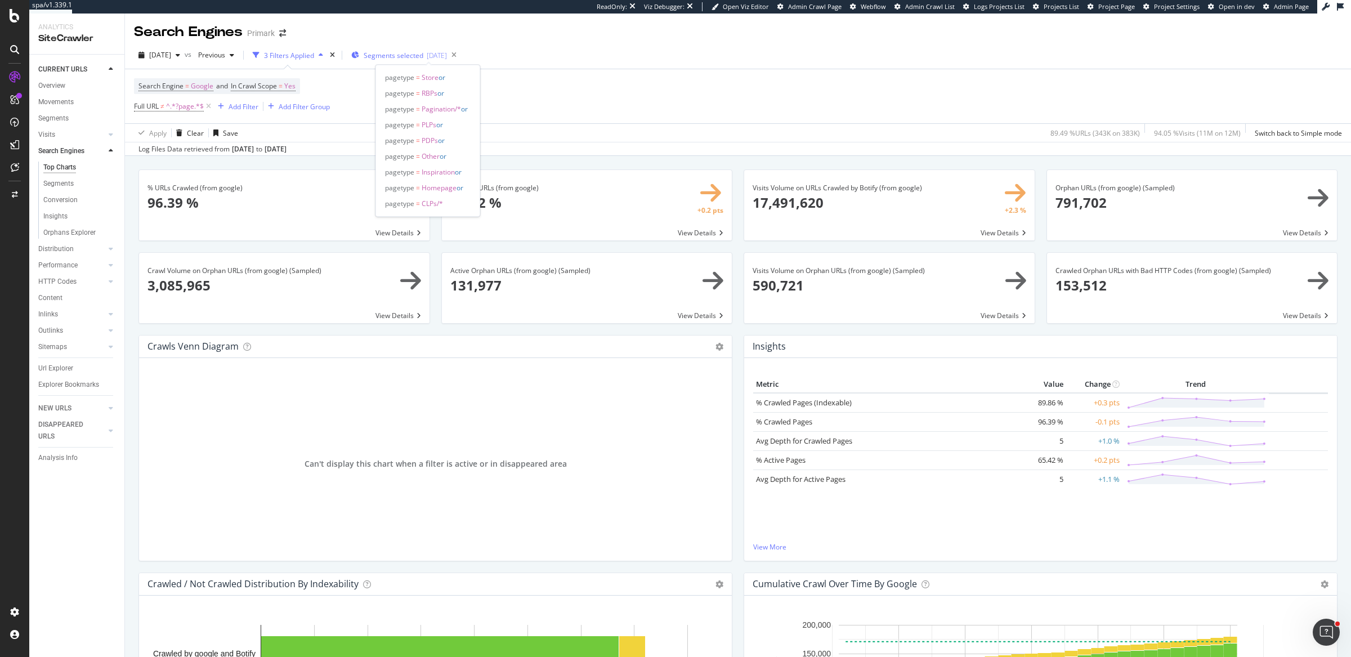
click at [423, 57] on span "Segments selected" at bounding box center [394, 56] width 60 height 10
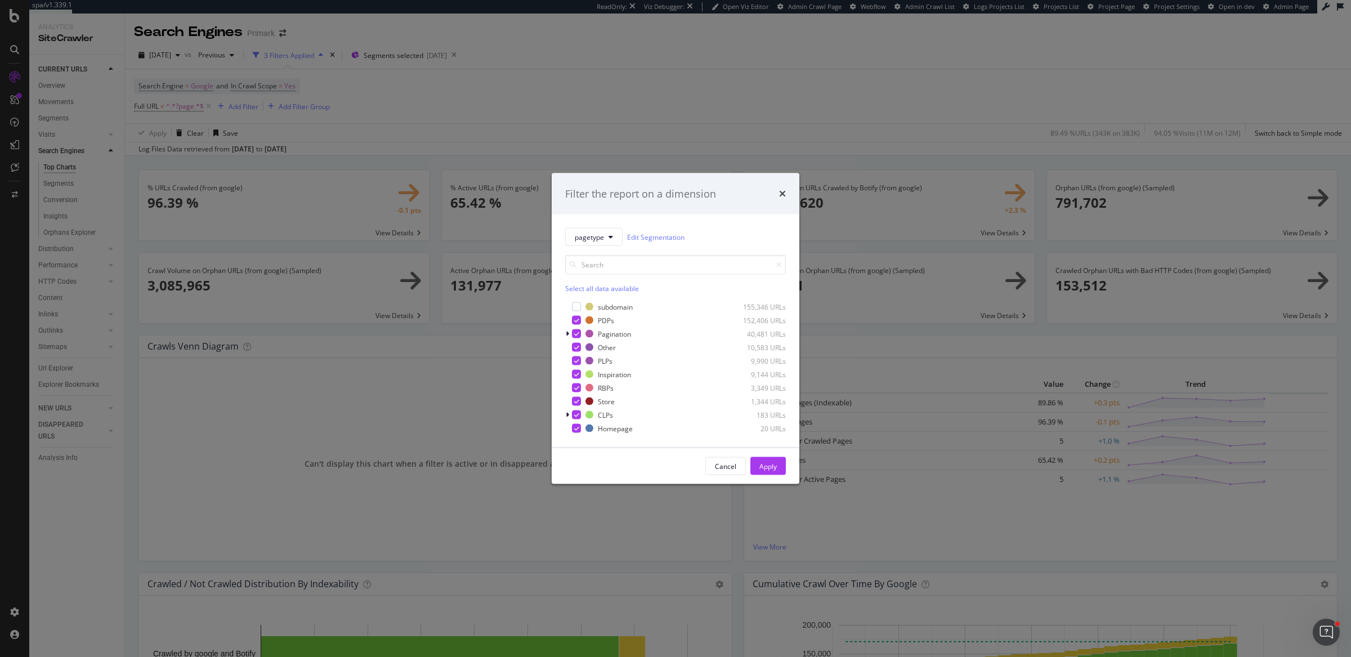
click at [620, 117] on div "Filter the report on a dimension pagetype Edit Segmentation Select all data ava…" at bounding box center [675, 328] width 1351 height 657
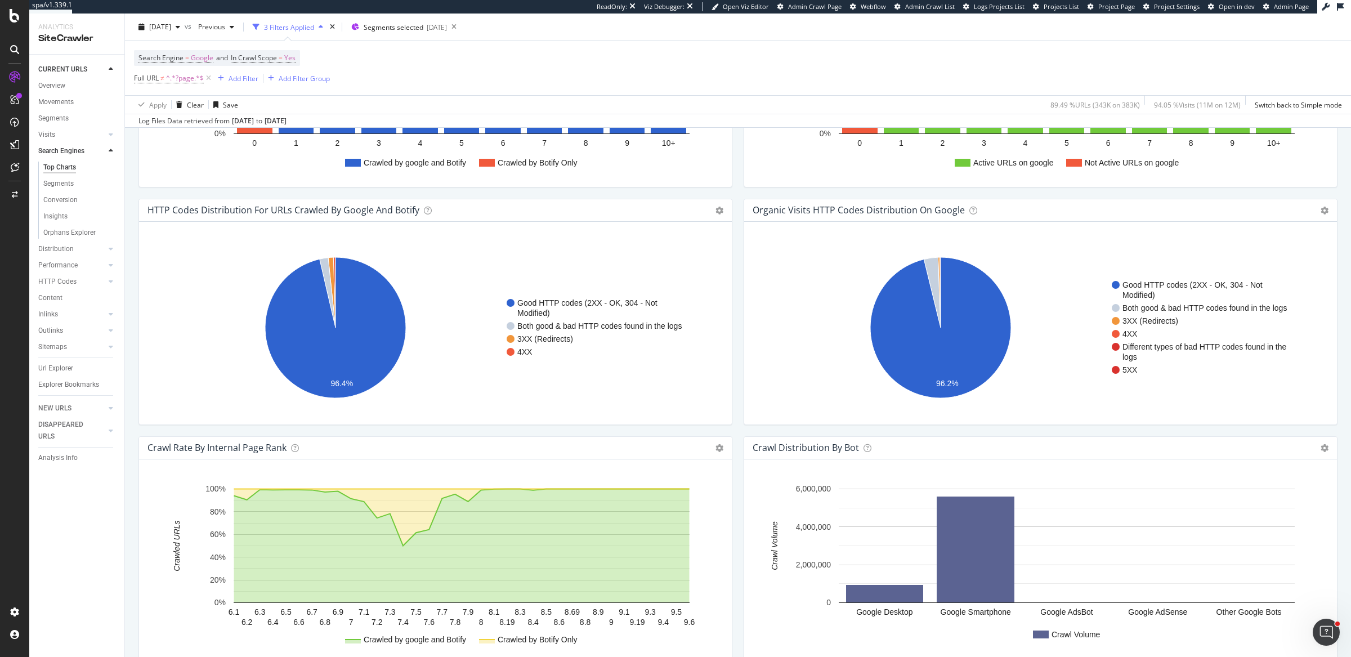
scroll to position [1139, 0]
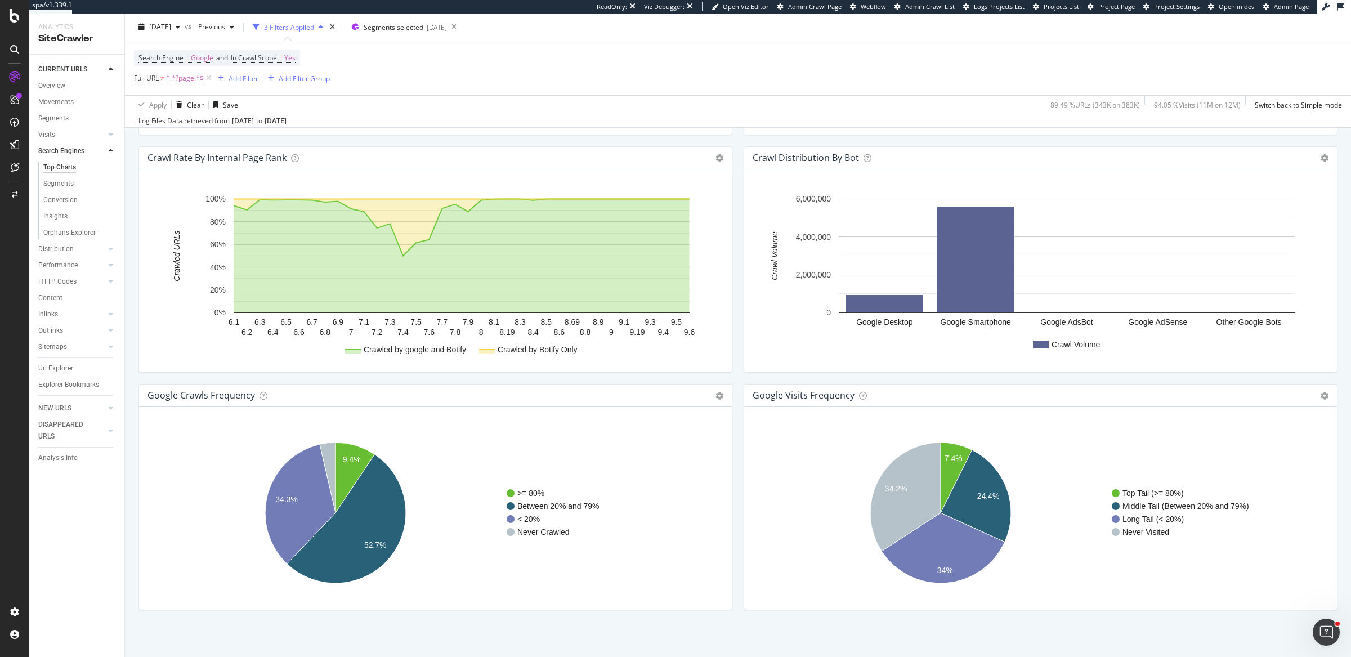
drag, startPoint x: 232, startPoint y: 119, endPoint x: 354, endPoint y: 120, distance: 121.6
click at [354, 120] on div "Log Files Data retrieved from Sep. 13, 2025 to Oct. 12, 2025" at bounding box center [738, 121] width 1226 height 14
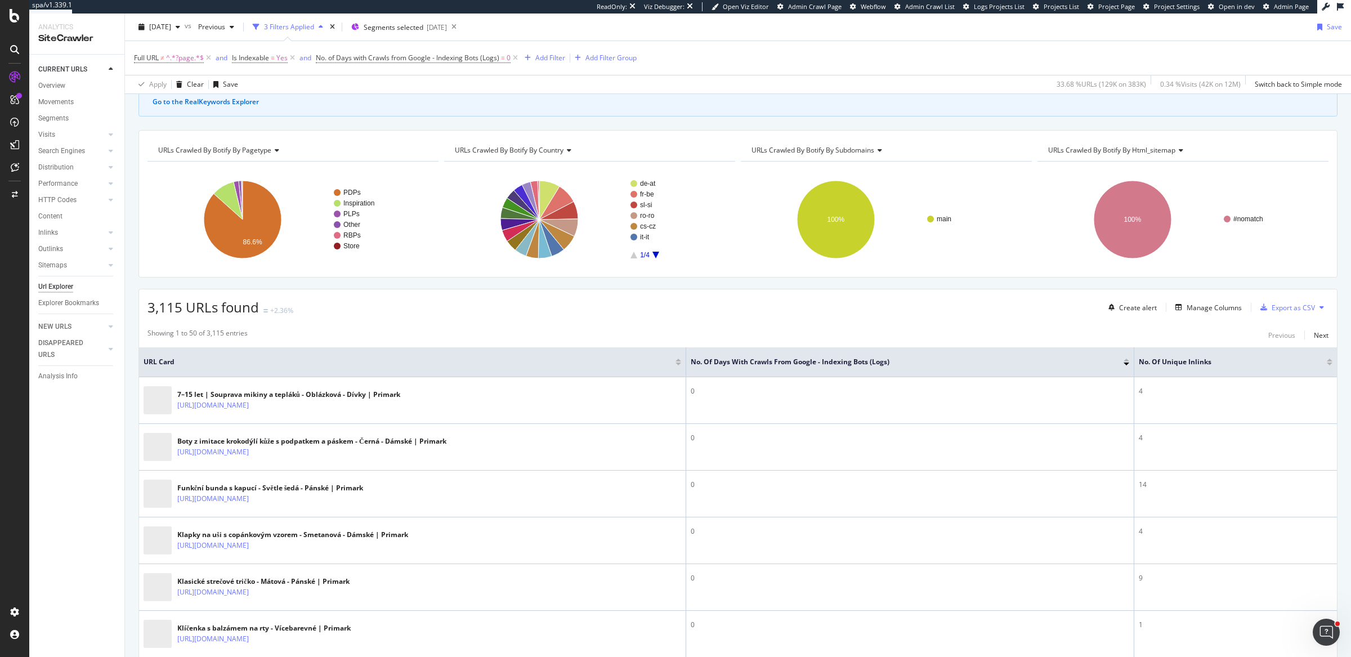
scroll to position [216, 0]
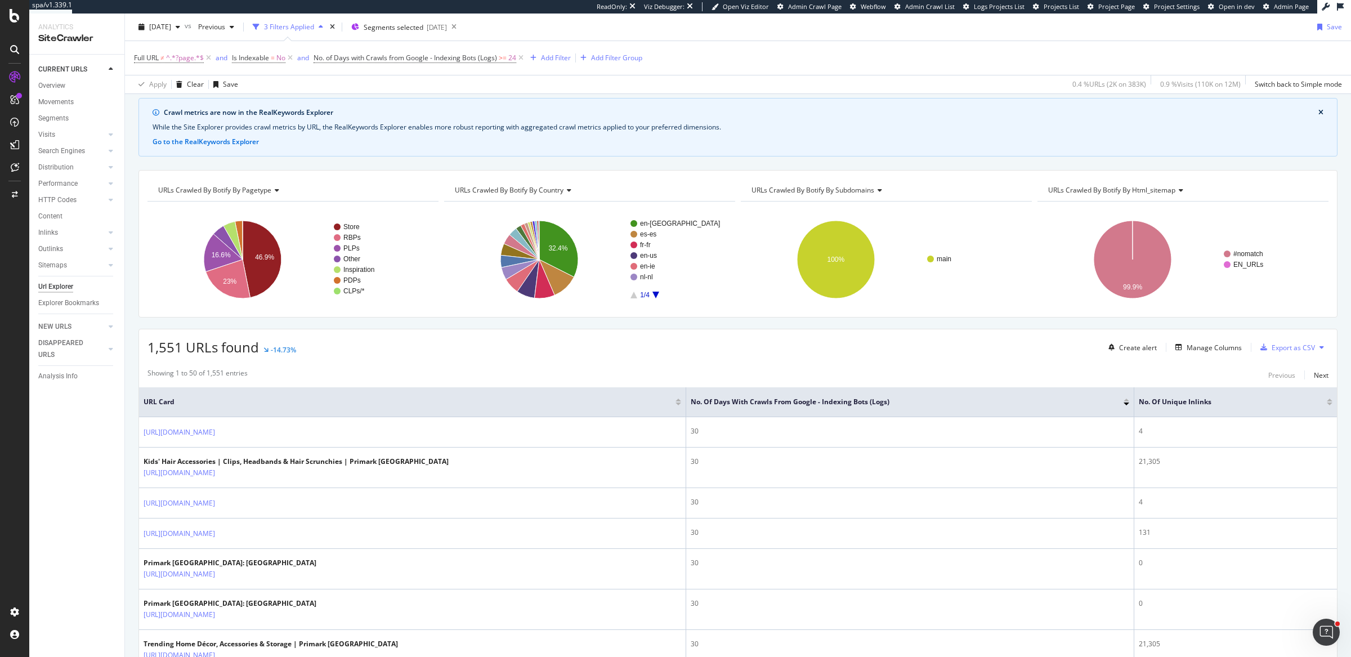
scroll to position [44, 0]
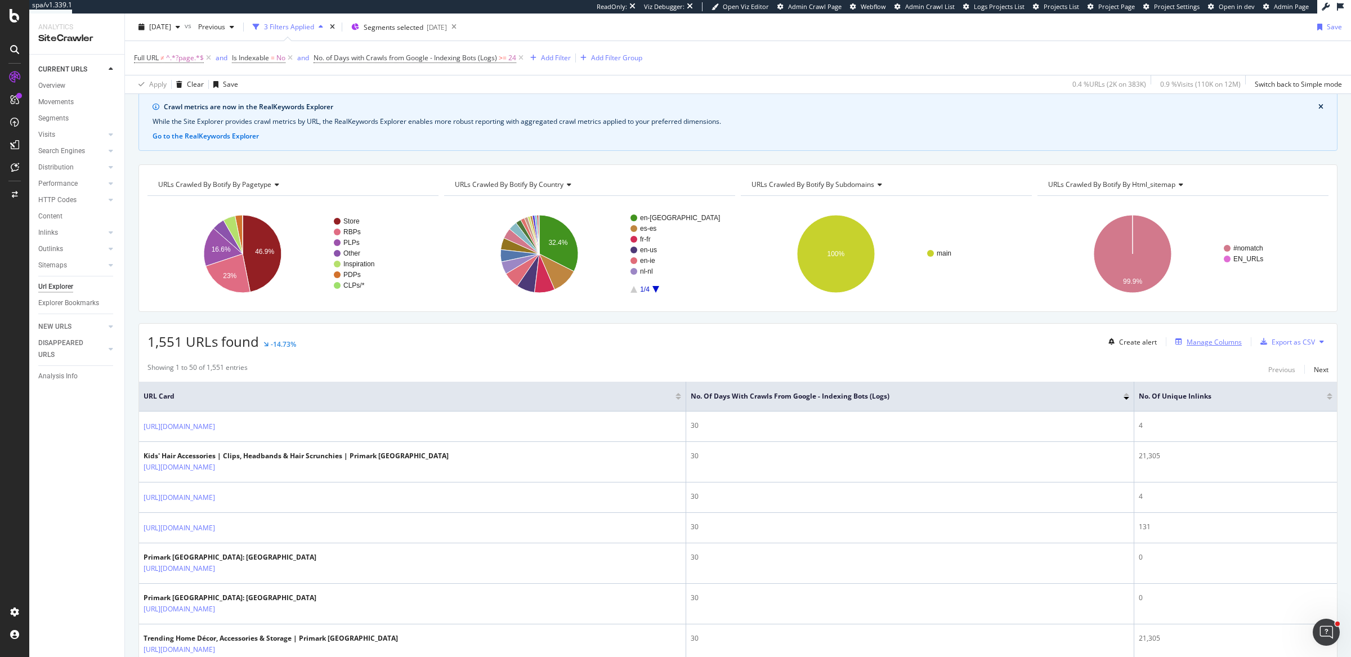
click at [1215, 337] on div "Manage Columns" at bounding box center [1214, 342] width 55 height 10
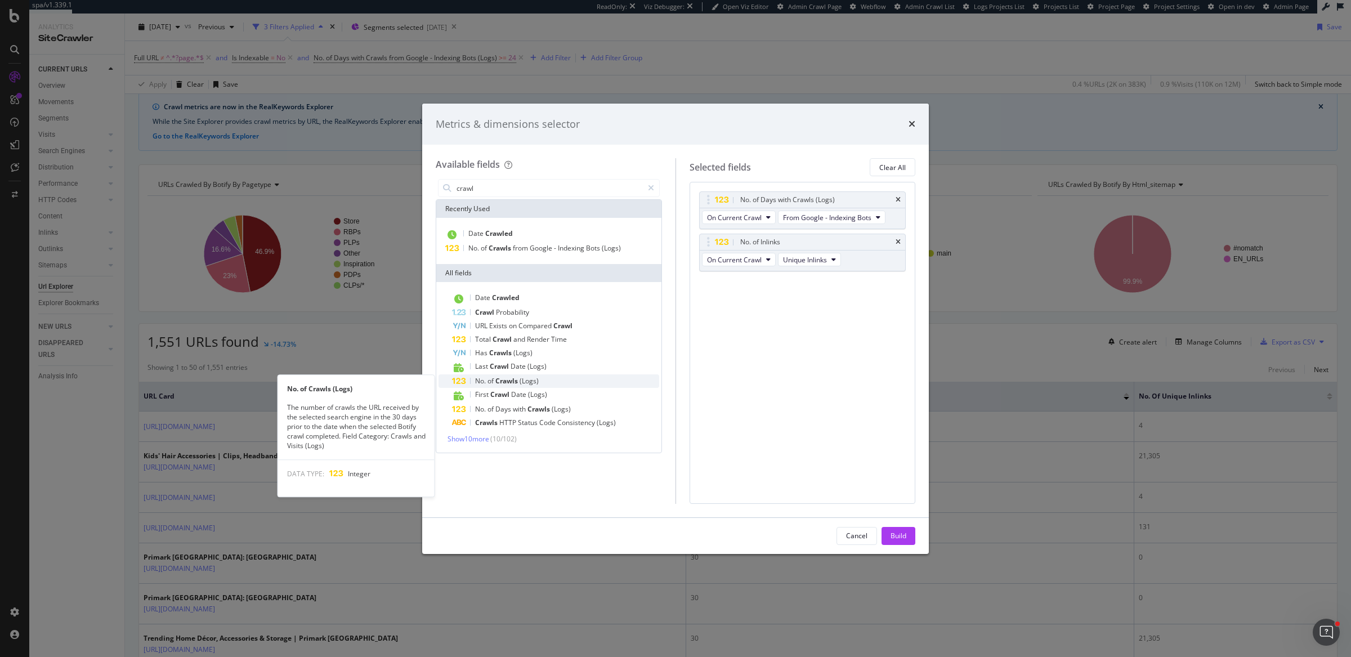
click at [525, 382] on span "(Logs)" at bounding box center [529, 381] width 19 height 10
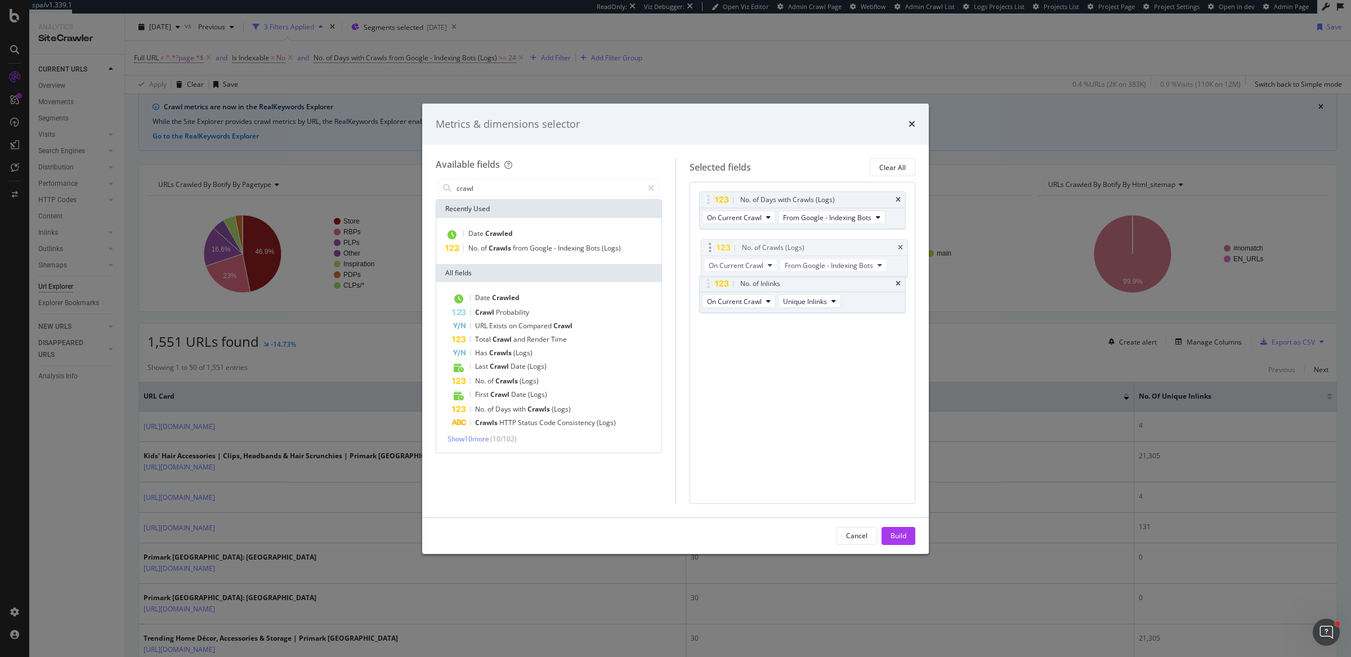
drag, startPoint x: 707, startPoint y: 282, endPoint x: 709, endPoint y: 246, distance: 35.5
click at [709, 246] on body "spa/v1.339.1 ReadOnly: Viz Debugger: Open Viz Editor Admin Crawl Page Webflow A…" at bounding box center [675, 328] width 1351 height 657
click at [595, 184] on input "crawl" at bounding box center [550, 188] width 188 height 17
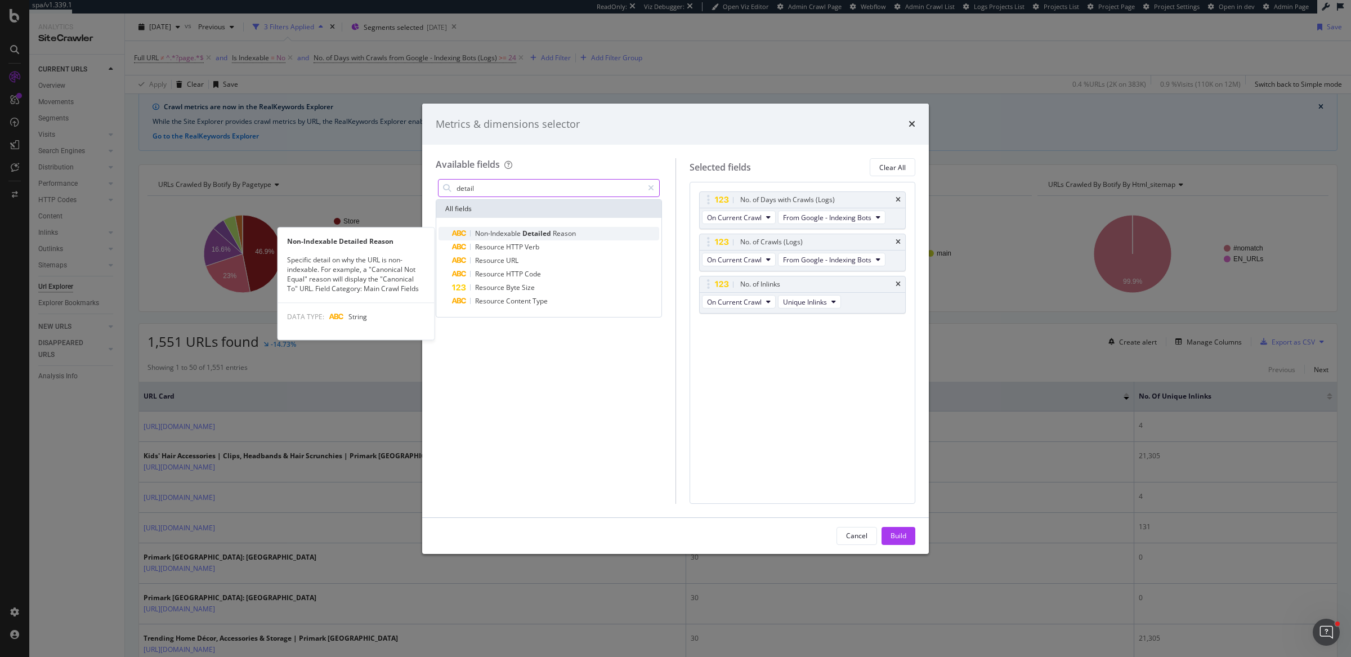
type input "detail"
click at [595, 231] on div "Non-Indexable Detailed Reason" at bounding box center [555, 234] width 207 height 14
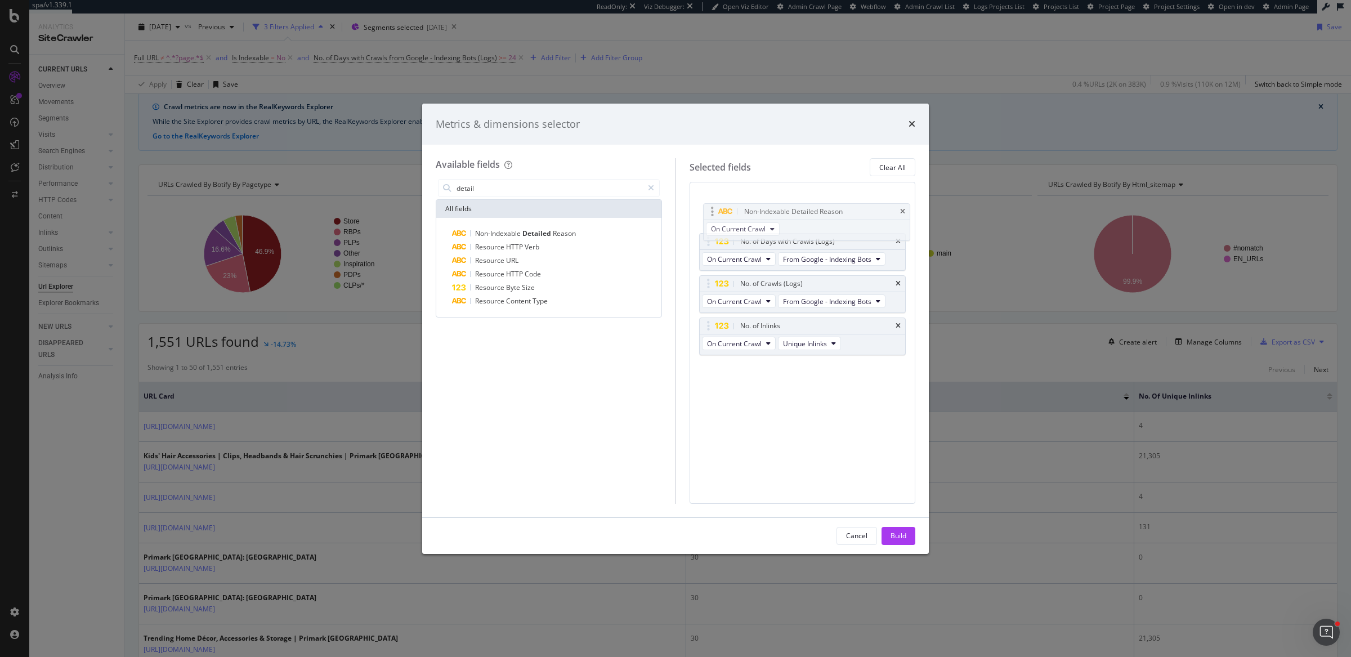
drag, startPoint x: 708, startPoint y: 327, endPoint x: 712, endPoint y: 202, distance: 125.1
click at [712, 202] on body "spa/v1.339.1 ReadOnly: Viz Debugger: Open Viz Editor Admin Crawl Page Webflow A…" at bounding box center [675, 328] width 1351 height 657
click at [909, 538] on button "Build" at bounding box center [899, 536] width 34 height 18
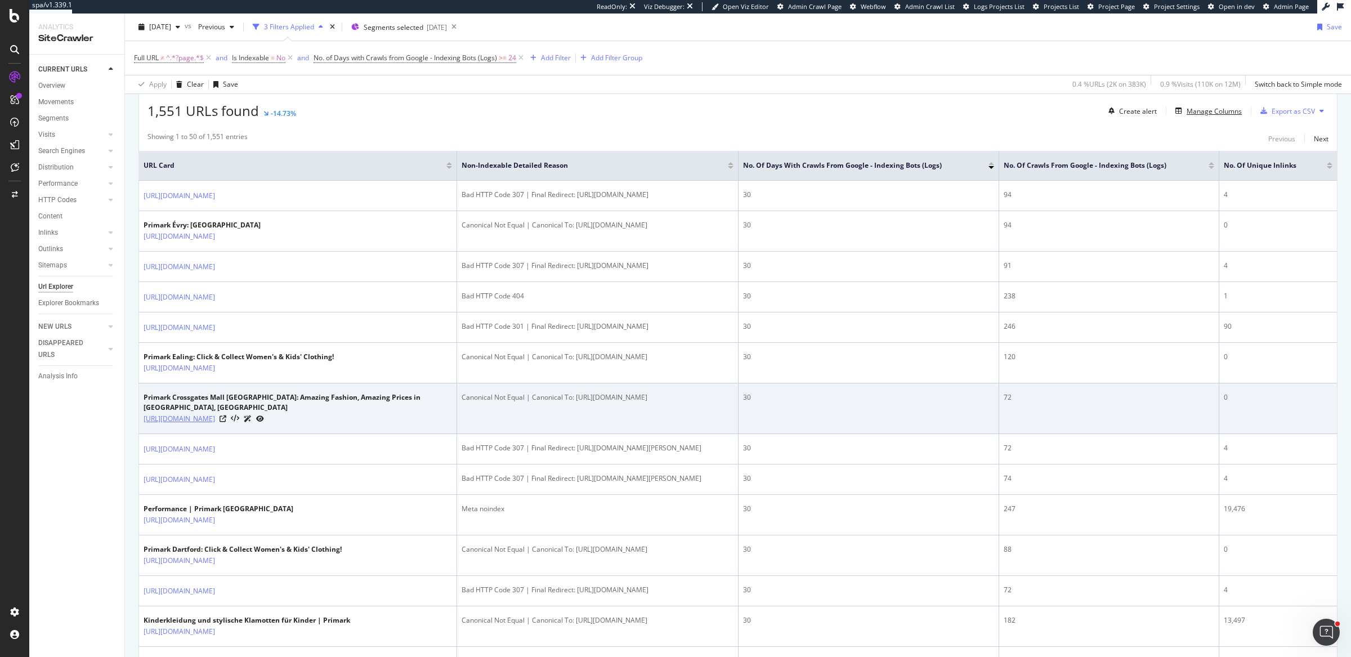
scroll to position [280, 0]
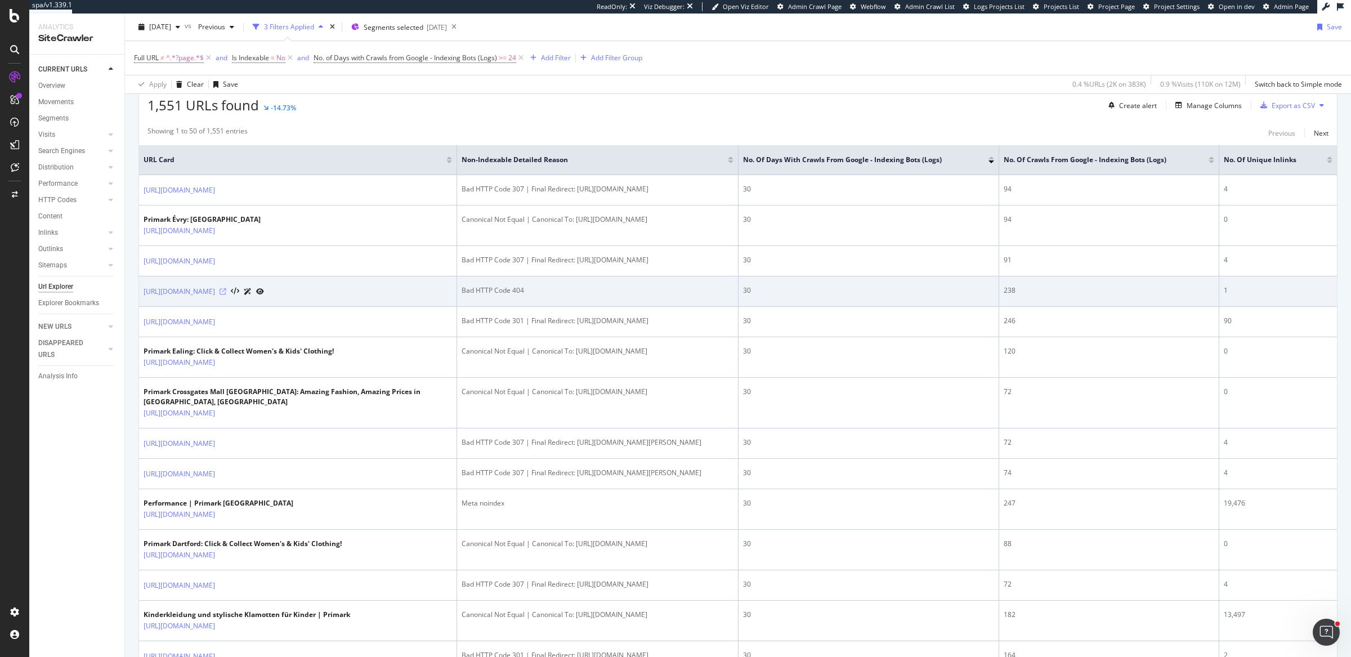
click at [226, 295] on icon at bounding box center [223, 291] width 7 height 7
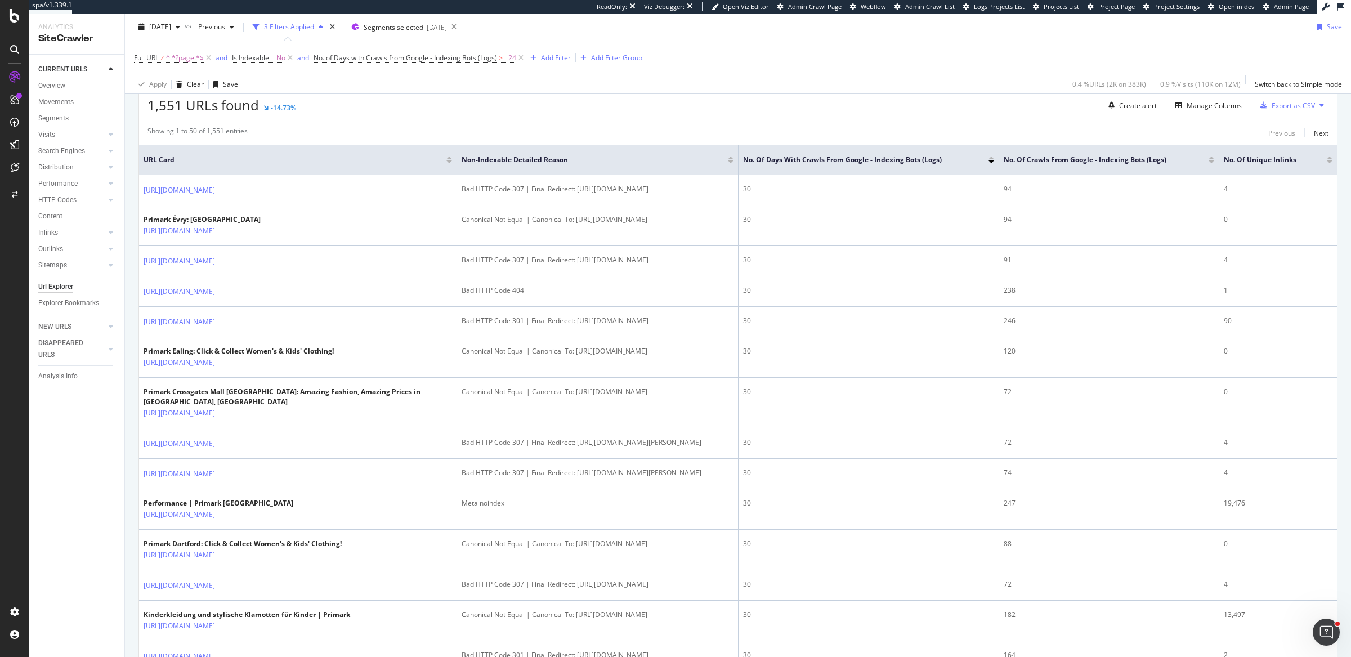
scroll to position [278, 0]
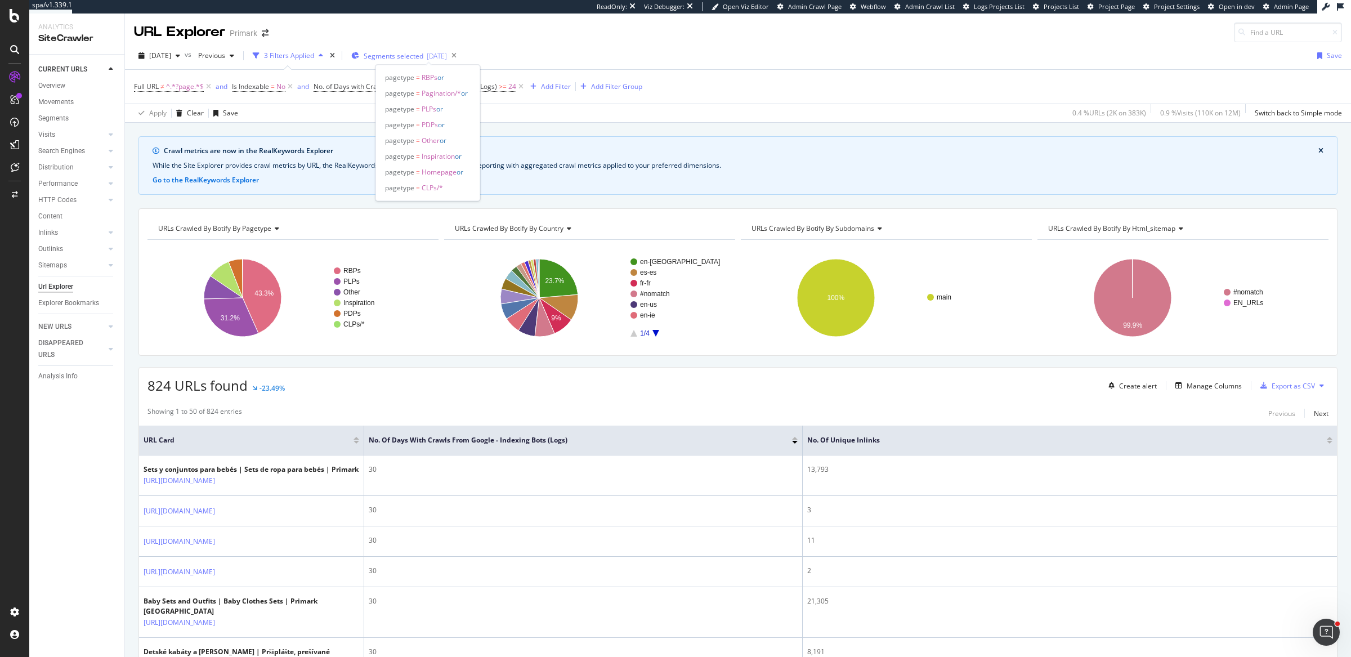
click at [414, 56] on span "Segments selected" at bounding box center [394, 56] width 60 height 10
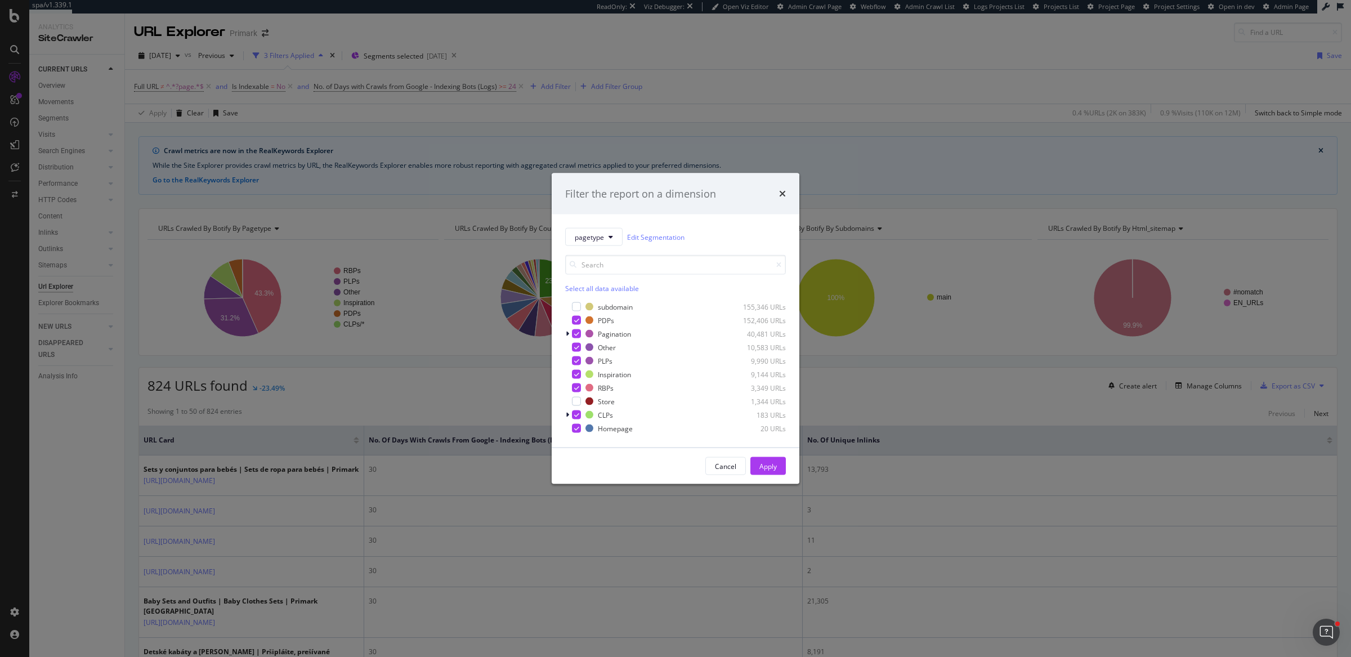
click at [765, 83] on div "Filter the report on a dimension pagetype Edit Segmentation Select all data ava…" at bounding box center [675, 328] width 1351 height 657
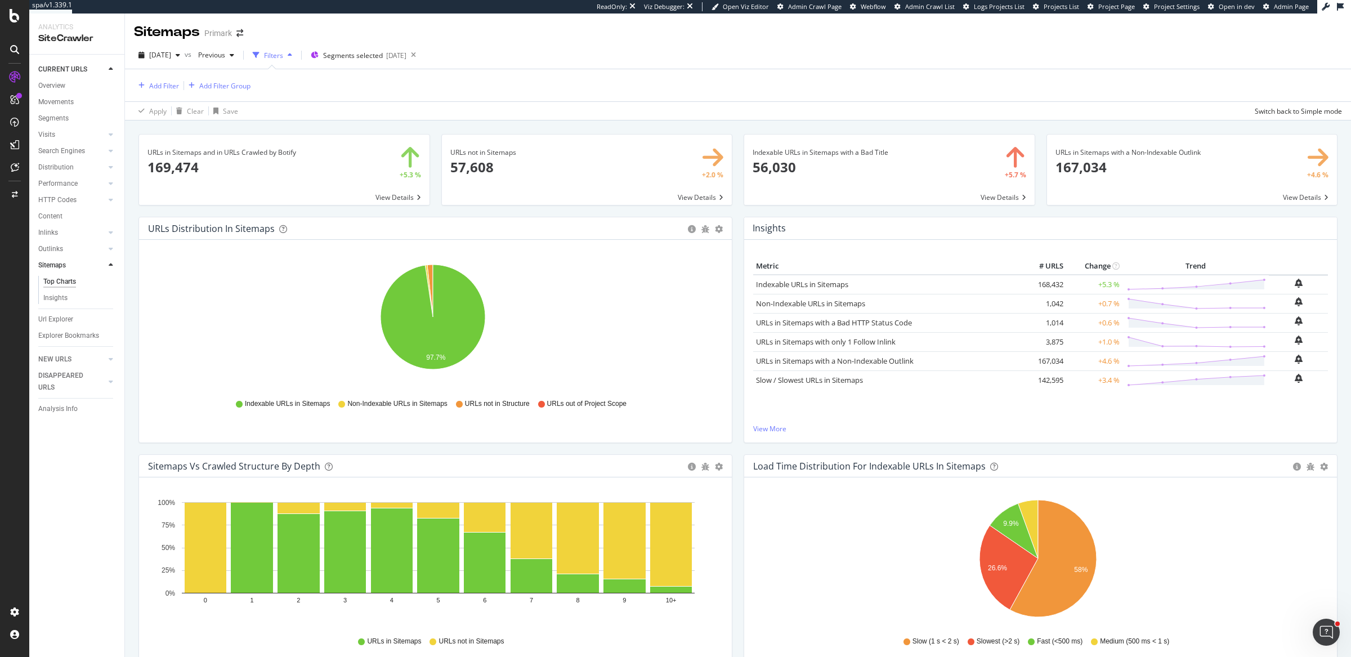
click at [732, 210] on div "URLs not in Sitemaps × Close Chart main-metric-sitemaps-urls-only-structure - A…" at bounding box center [587, 175] width 303 height 83
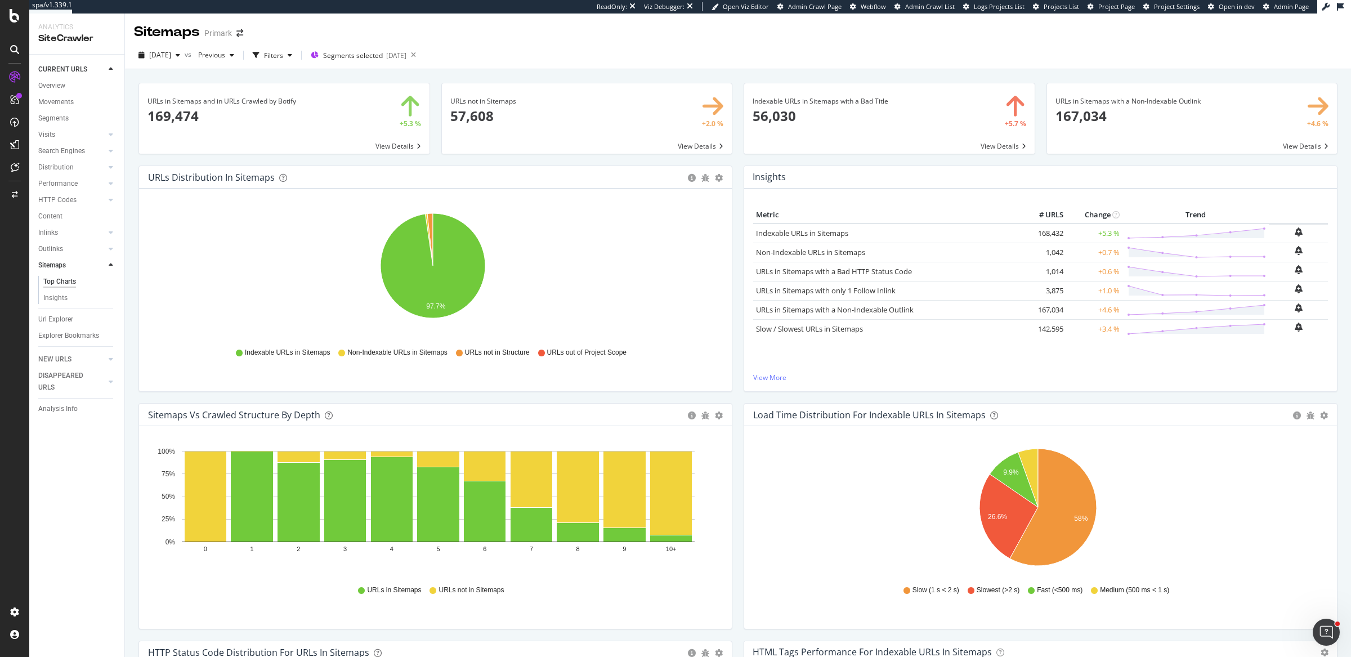
click at [738, 163] on div "Indexable URLs in Sitemaps with a Bad Title × Close Chart main-metric-sitemaps-…" at bounding box center [889, 124] width 303 height 83
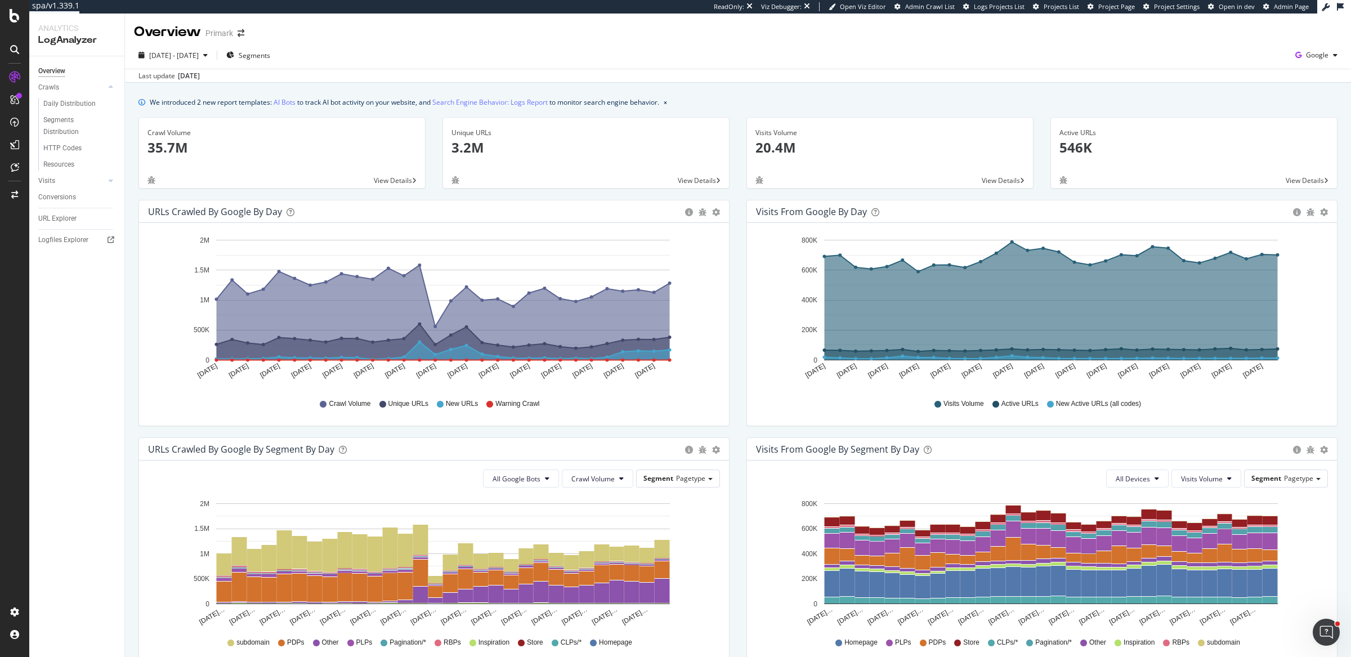
click at [738, 124] on div "Visits Volume 20.4M View Details" at bounding box center [890, 158] width 304 height 83
click at [754, 26] on div "Overview Primark" at bounding box center [738, 28] width 1226 height 28
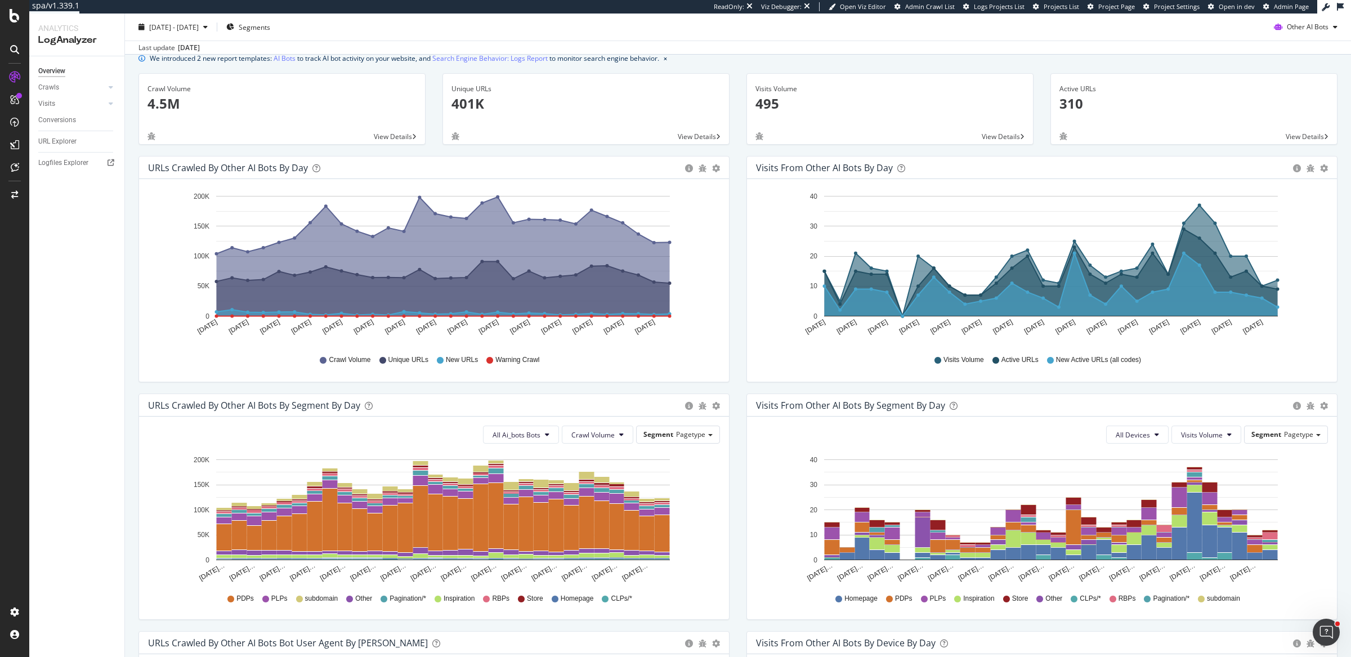
scroll to position [293, 0]
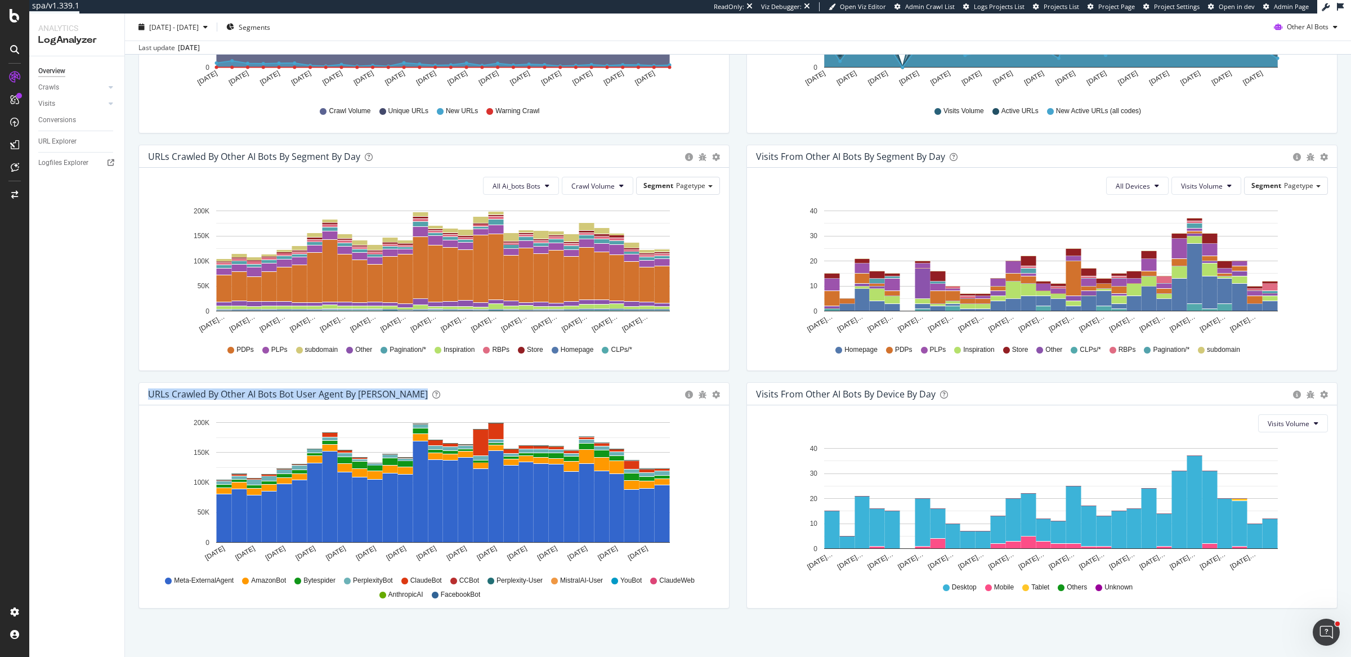
drag, startPoint x: 139, startPoint y: 391, endPoint x: 376, endPoint y: 394, distance: 236.5
click at [376, 394] on div "URLs Crawled by Other AI Bots bot User Agent By Day Timeline (by Value) Timelin…" at bounding box center [434, 394] width 590 height 23
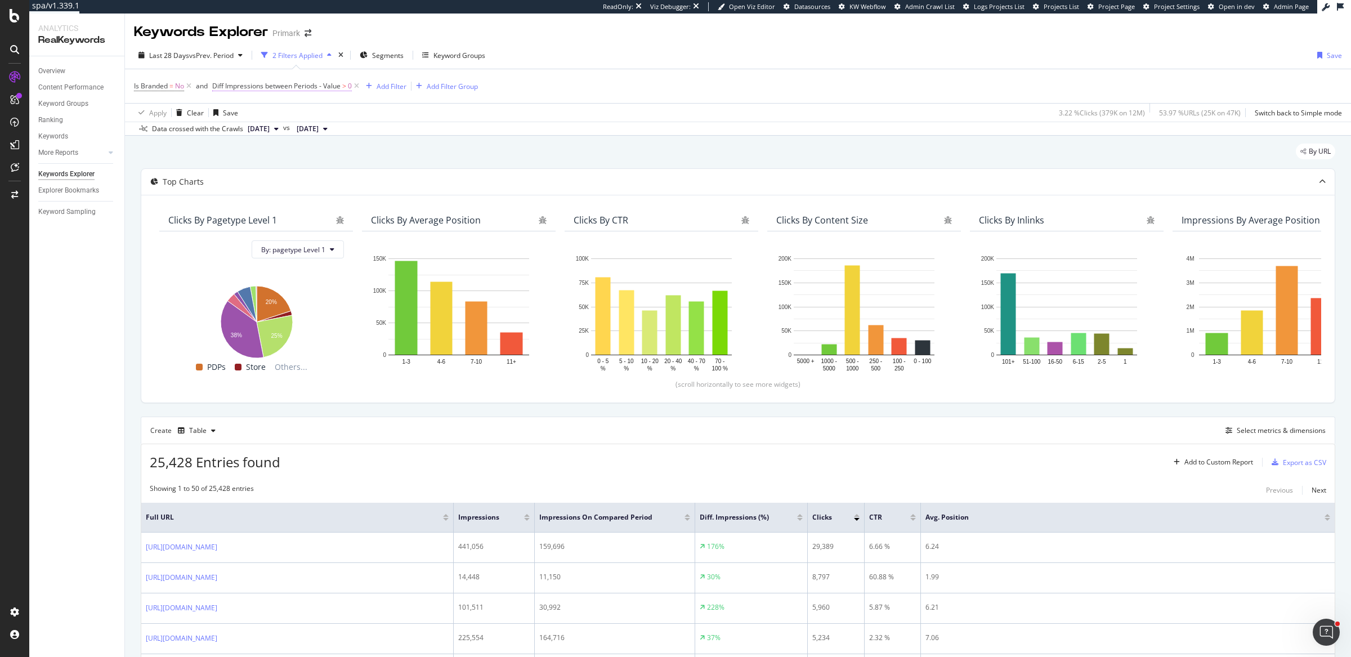
click at [237, 84] on span "Diff Impressions between Periods - Value" at bounding box center [276, 86] width 128 height 10
click at [218, 86] on icon at bounding box center [219, 84] width 3 height 7
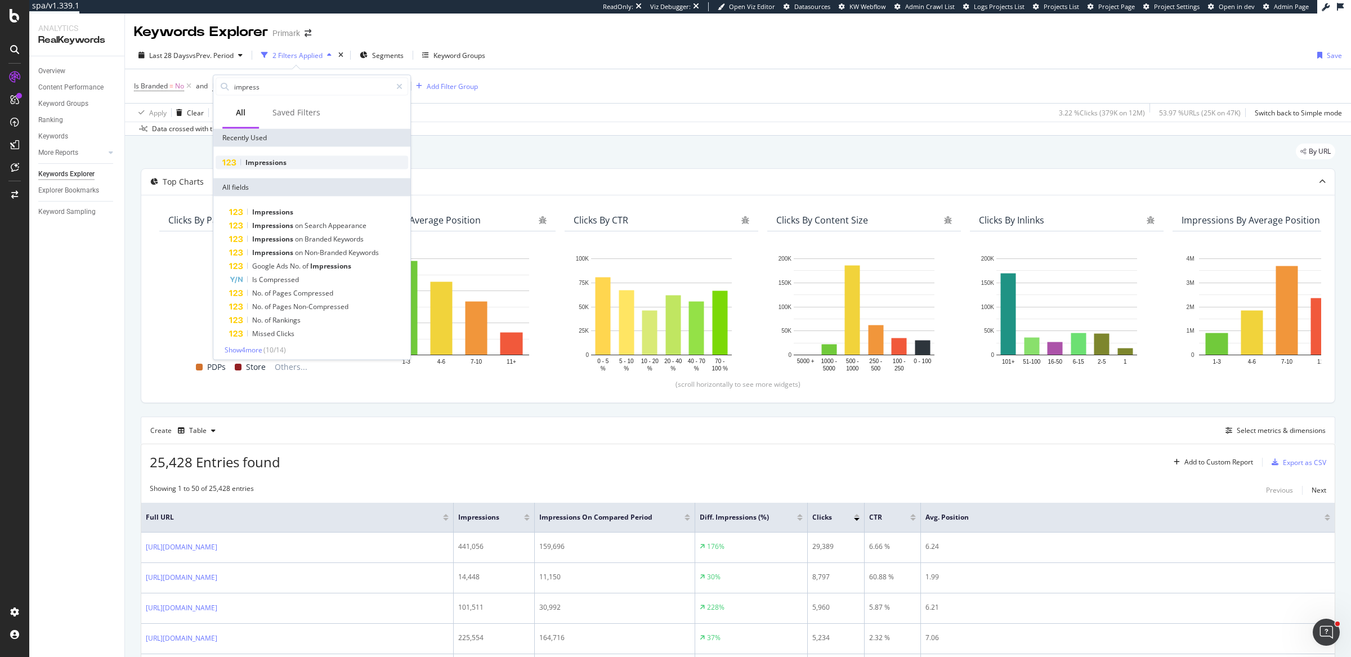
click at [270, 163] on span "Impressions" at bounding box center [266, 163] width 41 height 10
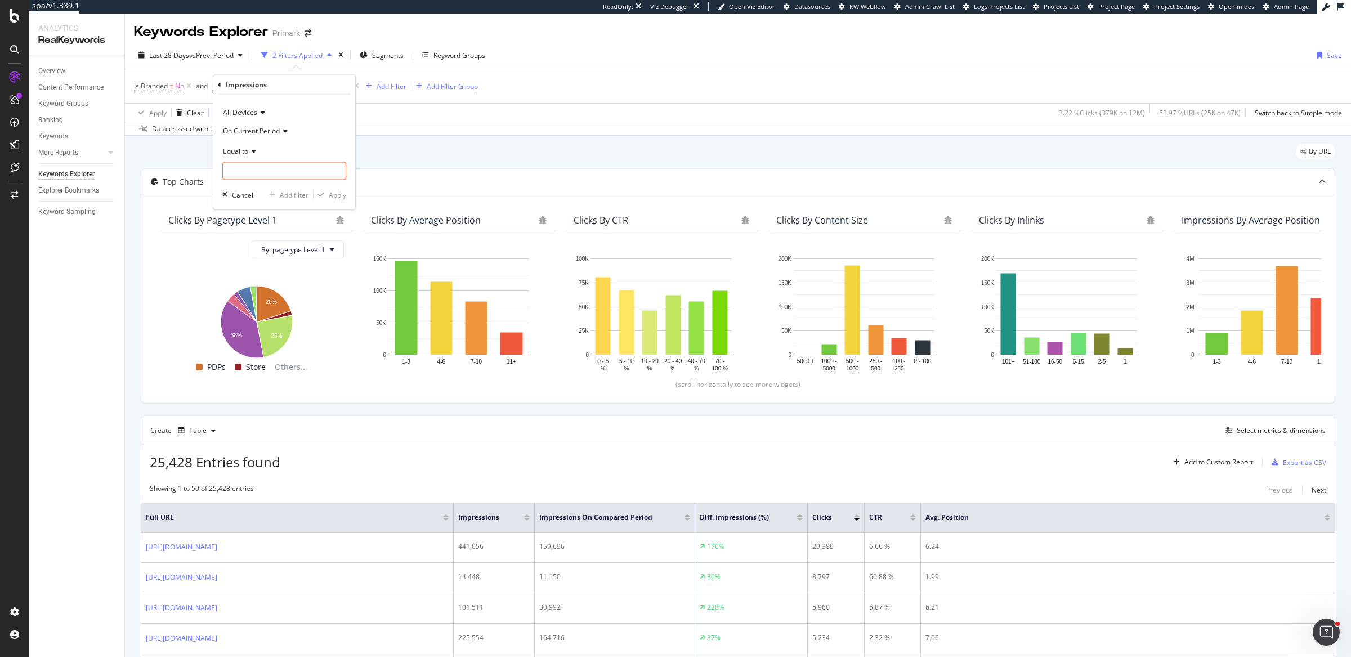
click at [256, 132] on span "On Current Period" at bounding box center [251, 131] width 57 height 10
click at [271, 197] on span "Diff. Between Period - value" at bounding box center [271, 198] width 87 height 10
click at [244, 153] on span "Equal to" at bounding box center [235, 151] width 25 height 10
click at [251, 227] on span "Greater than" at bounding box center [248, 232] width 41 height 10
click at [274, 170] on input "number" at bounding box center [284, 171] width 124 height 18
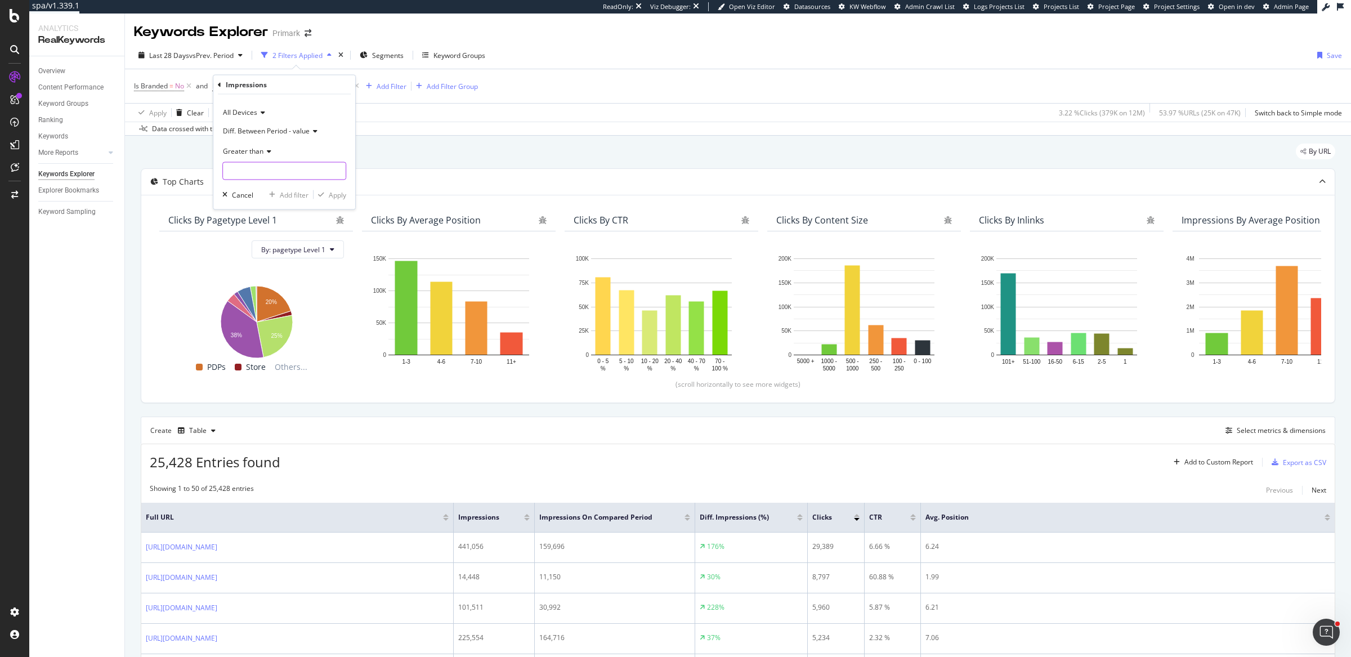
type input "0"
click at [543, 144] on div "By URL" at bounding box center [738, 156] width 1195 height 25
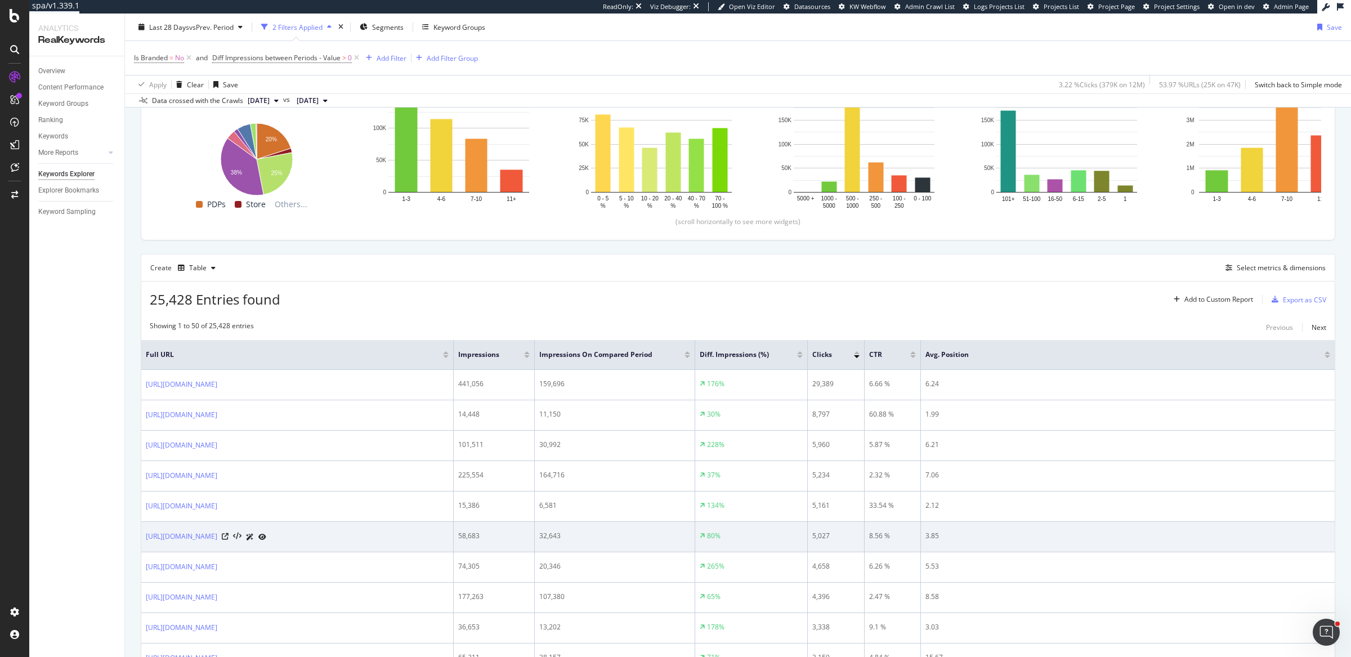
scroll to position [247, 0]
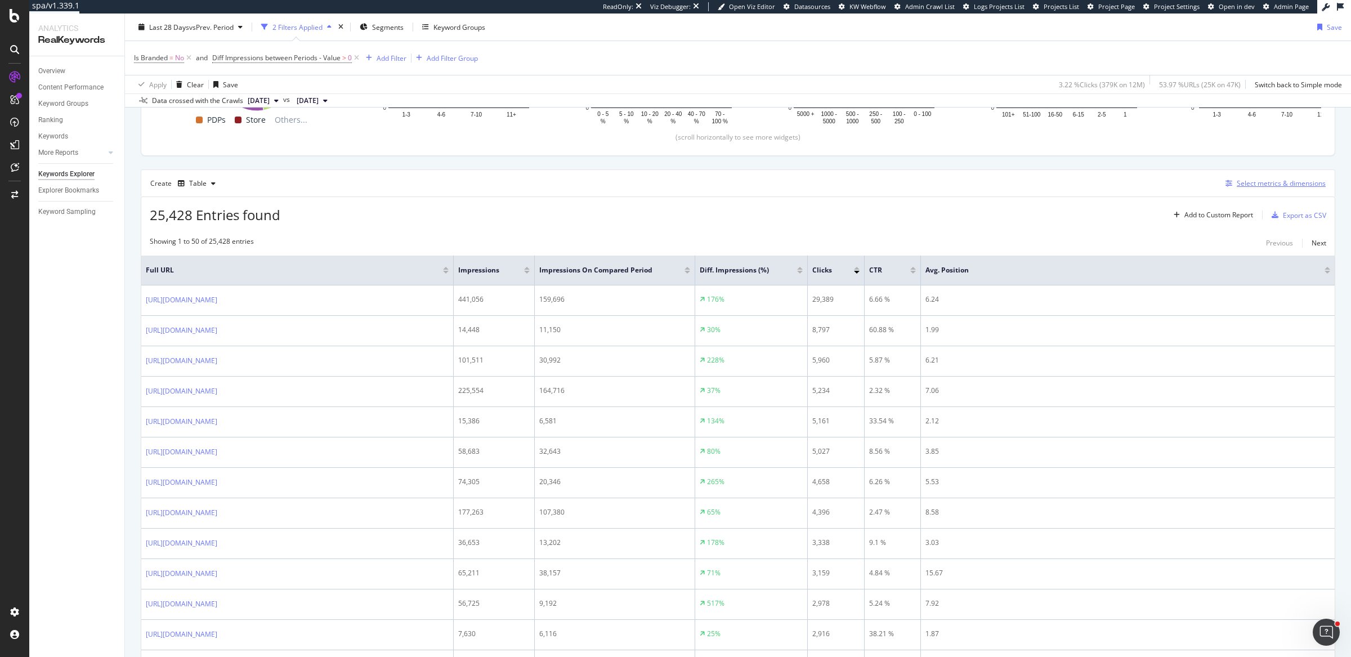
click at [1239, 185] on div "Select metrics & dimensions" at bounding box center [1281, 183] width 89 height 10
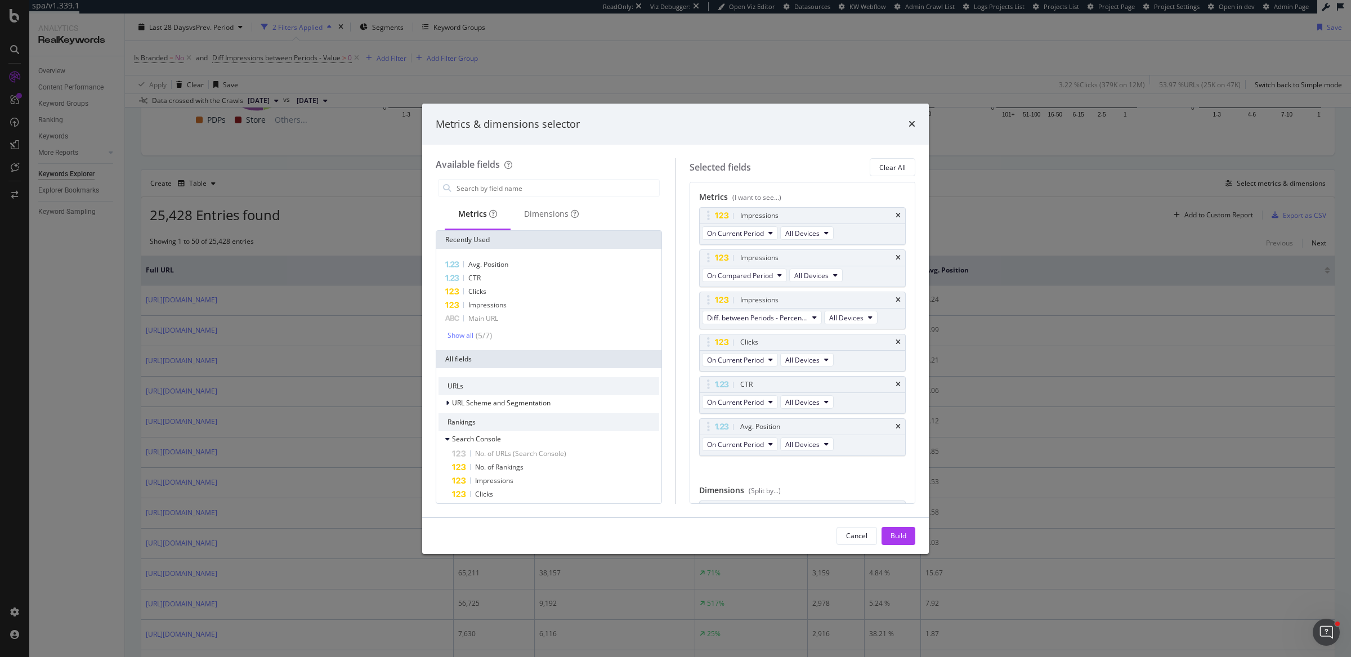
click at [989, 296] on div "Metrics & dimensions selector Available fields Metrics Dimensions Recently Used…" at bounding box center [675, 328] width 1351 height 657
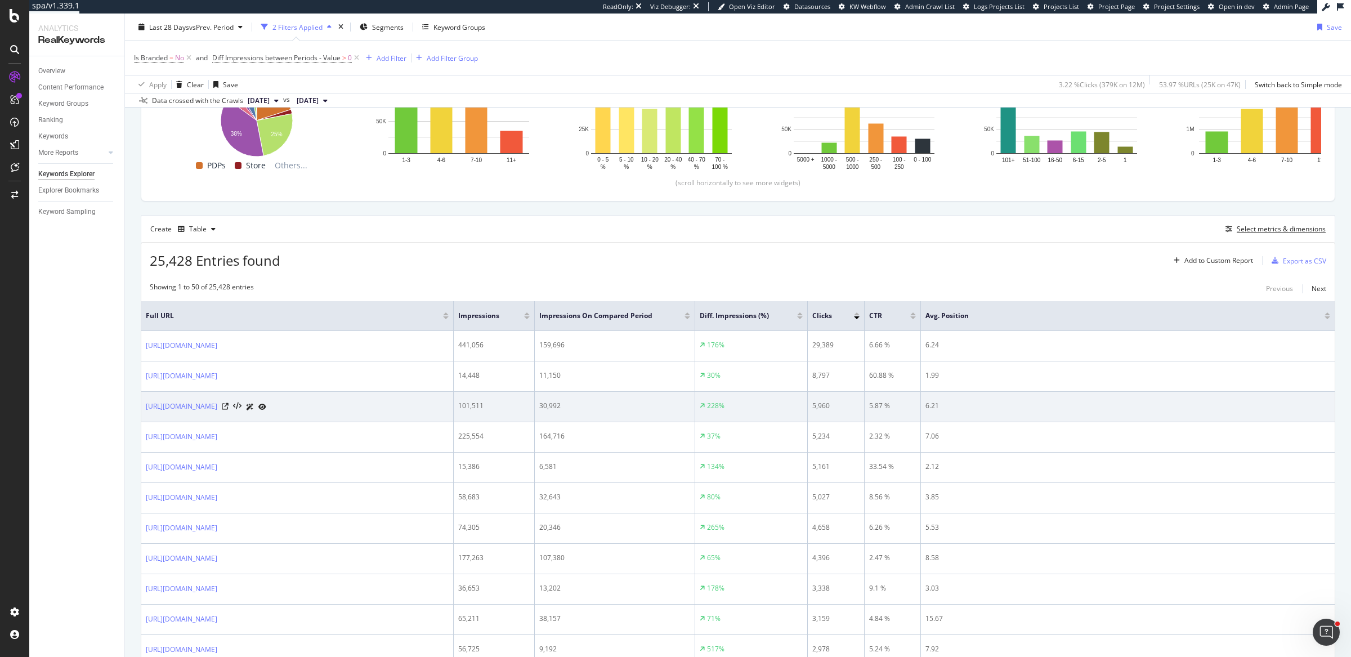
scroll to position [197, 0]
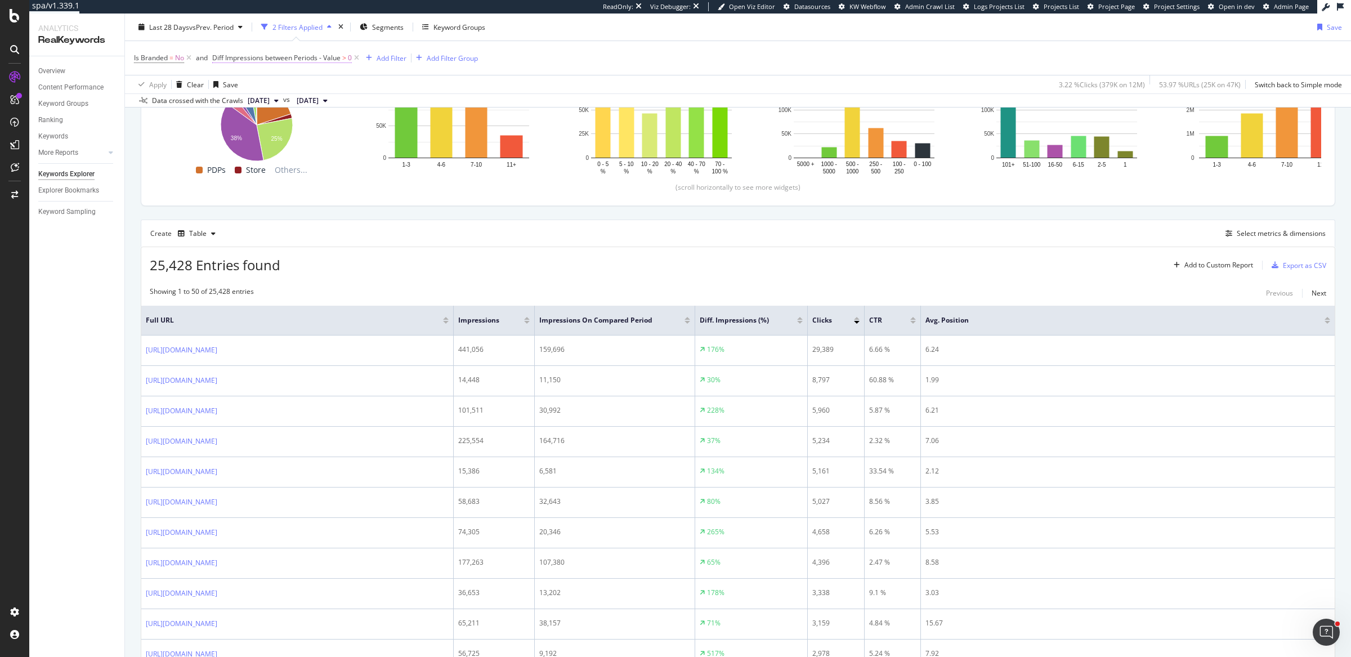
click at [309, 60] on span "Diff Impressions between Periods - Value" at bounding box center [276, 58] width 128 height 10
click at [741, 67] on div "Is Branded = No and Diff Impressions between Periods - Value > 0 Add Filter Add…" at bounding box center [738, 58] width 1208 height 34
click at [234, 57] on span "Diff Impressions between Periods - Value" at bounding box center [276, 58] width 128 height 10
click at [253, 101] on span "On Current Period" at bounding box center [251, 102] width 57 height 10
drag, startPoint x: 900, startPoint y: 52, endPoint x: 1000, endPoint y: 12, distance: 107.7
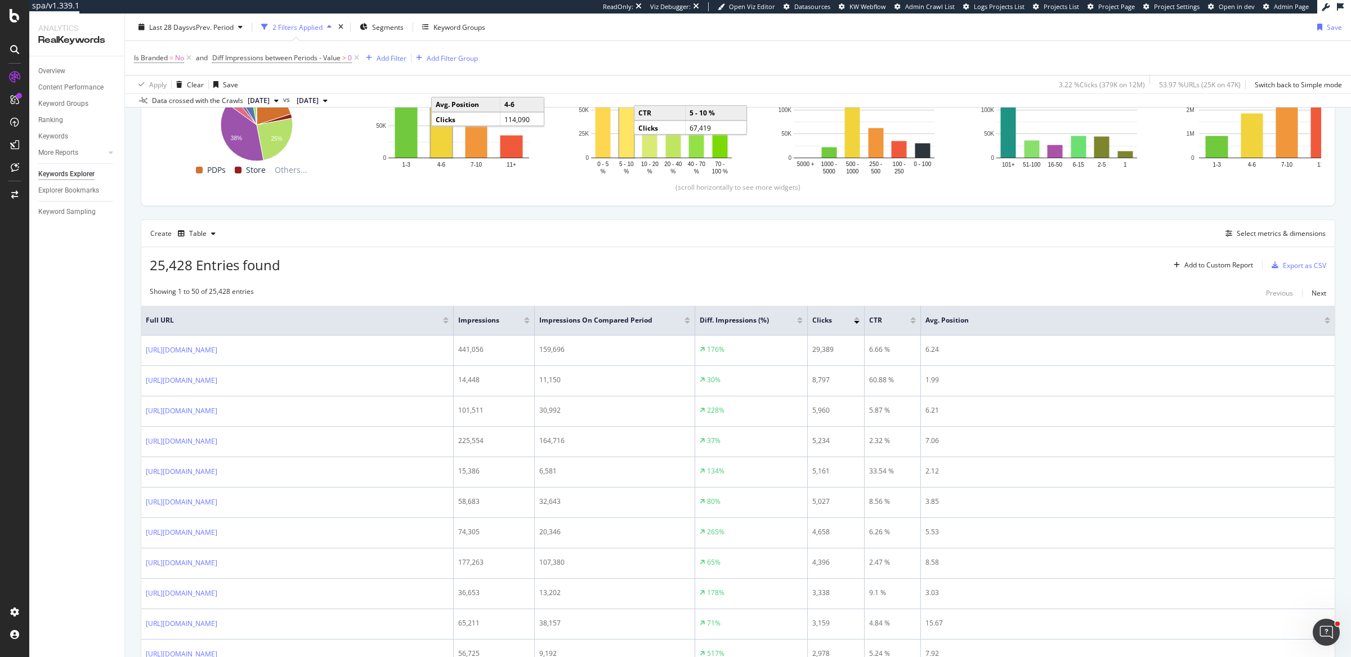
click at [900, 52] on div "Is Branded = No and Diff Impressions between Periods - Value > 0 Add Filter Add…" at bounding box center [738, 58] width 1208 height 34
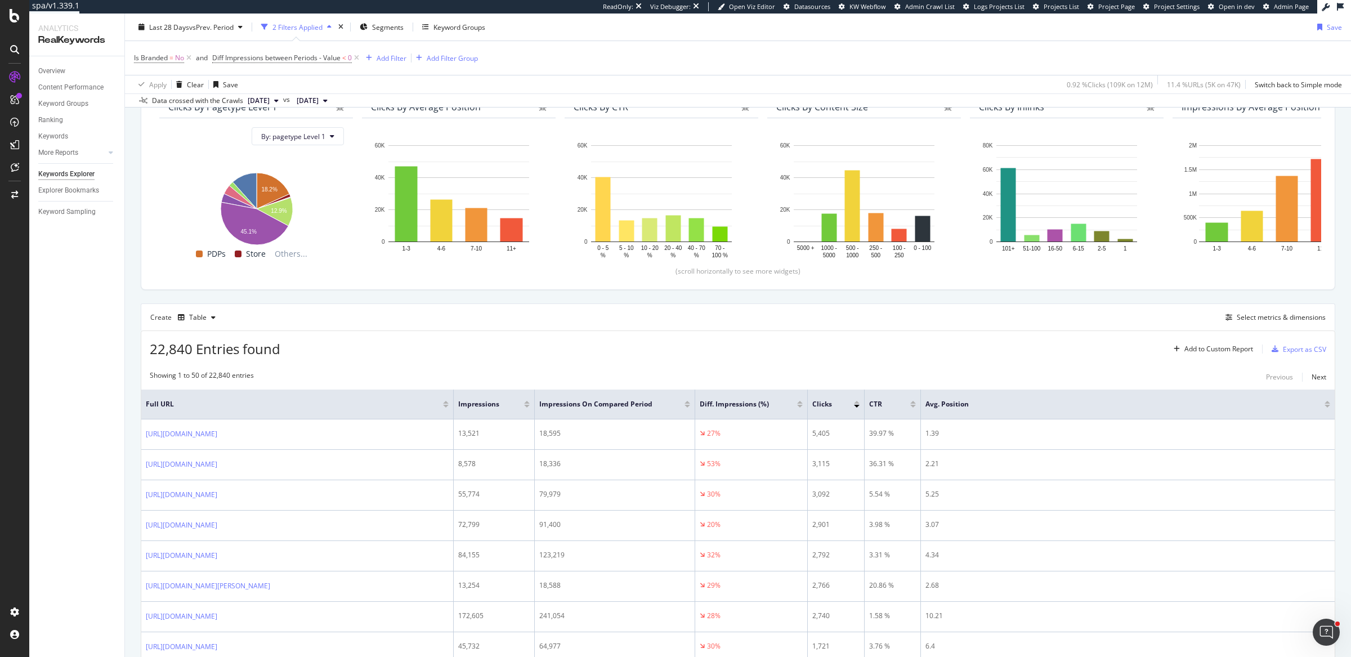
scroll to position [113, 0]
click at [184, 30] on span "Last 28 Days" at bounding box center [169, 27] width 40 height 10
click at [979, 64] on div "Is Branded = No and Diff Impressions between Periods - Value < 0 Add Filter Add…" at bounding box center [738, 58] width 1208 height 34
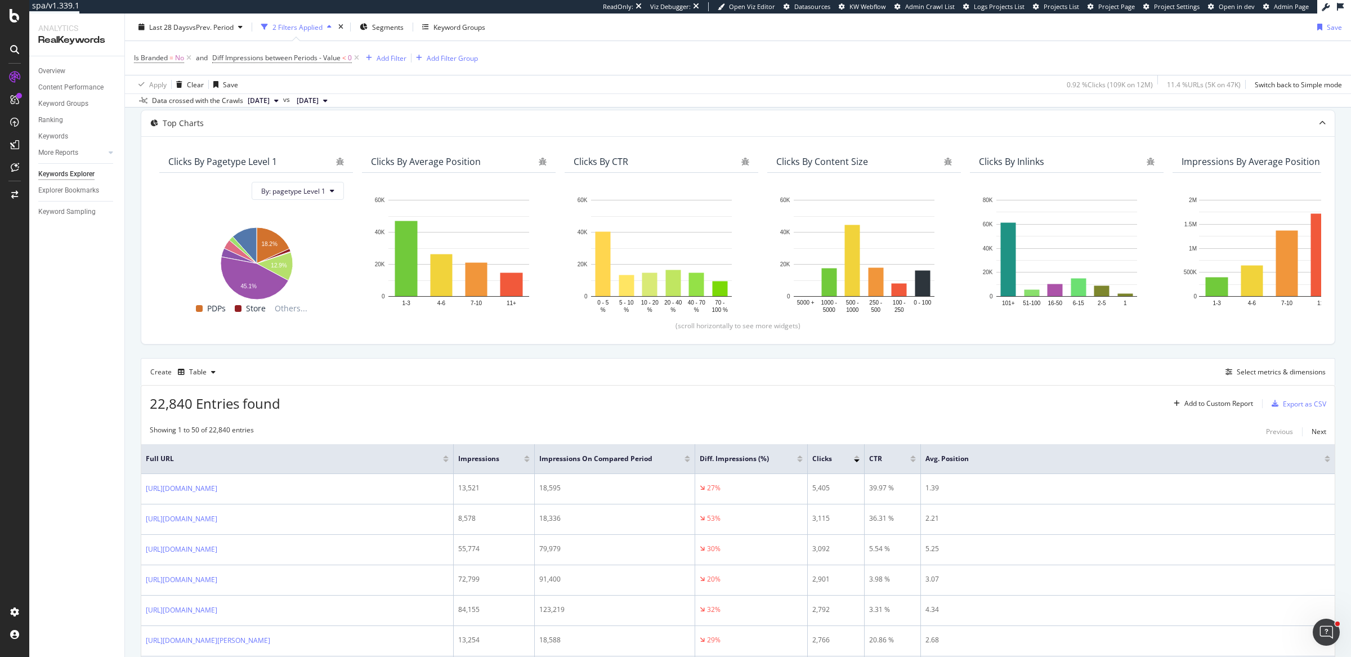
scroll to position [0, 0]
